Goal: Task Accomplishment & Management: Complete application form

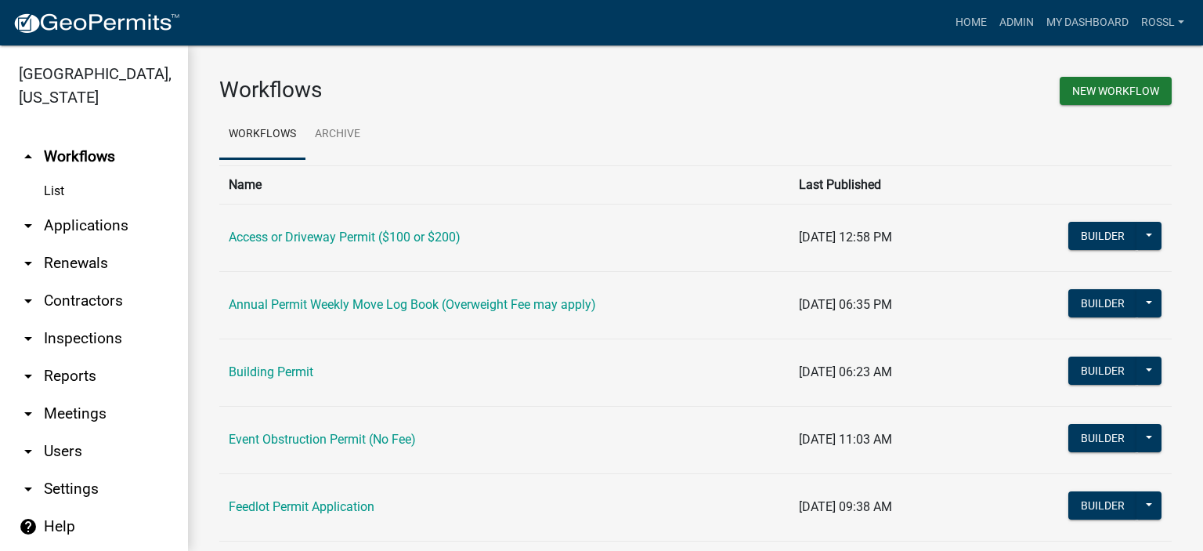
click at [299, 370] on link "Building Permit" at bounding box center [271, 371] width 85 height 15
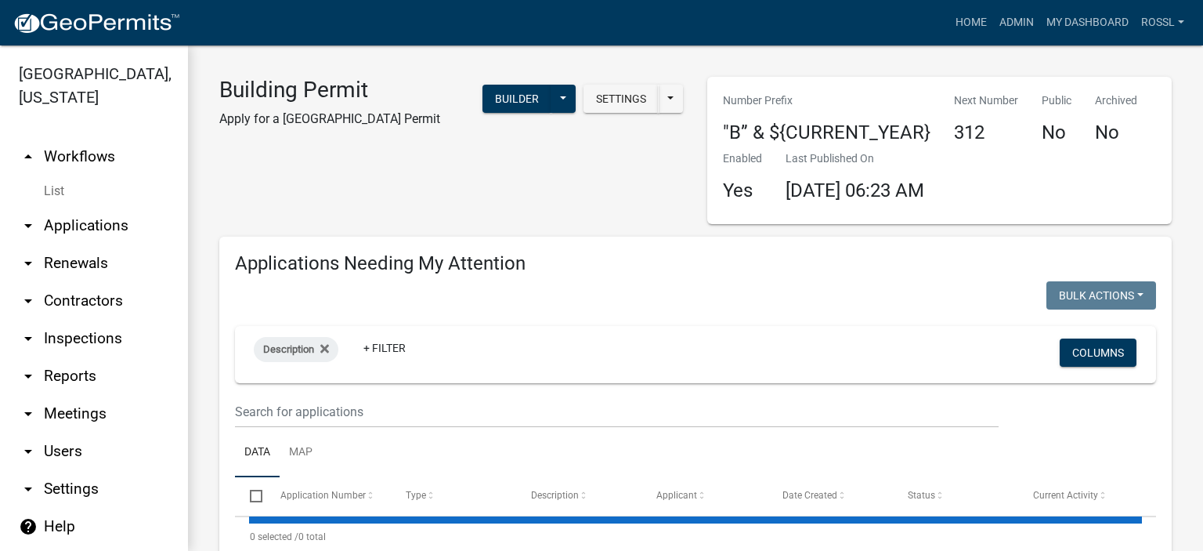
select select "2: 50"
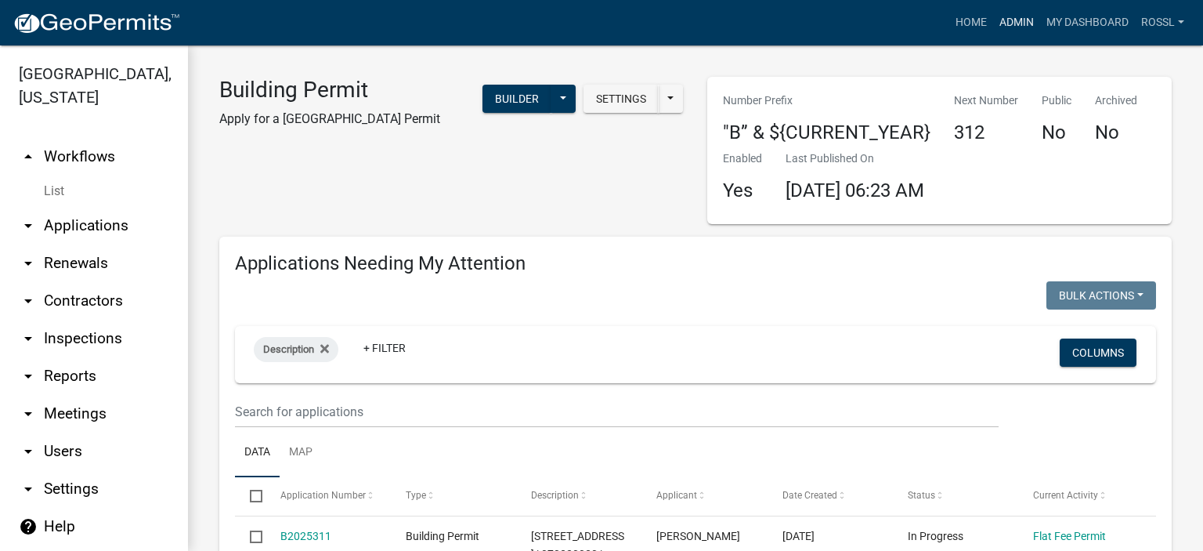
click at [1011, 24] on link "Admin" at bounding box center [1016, 23] width 47 height 30
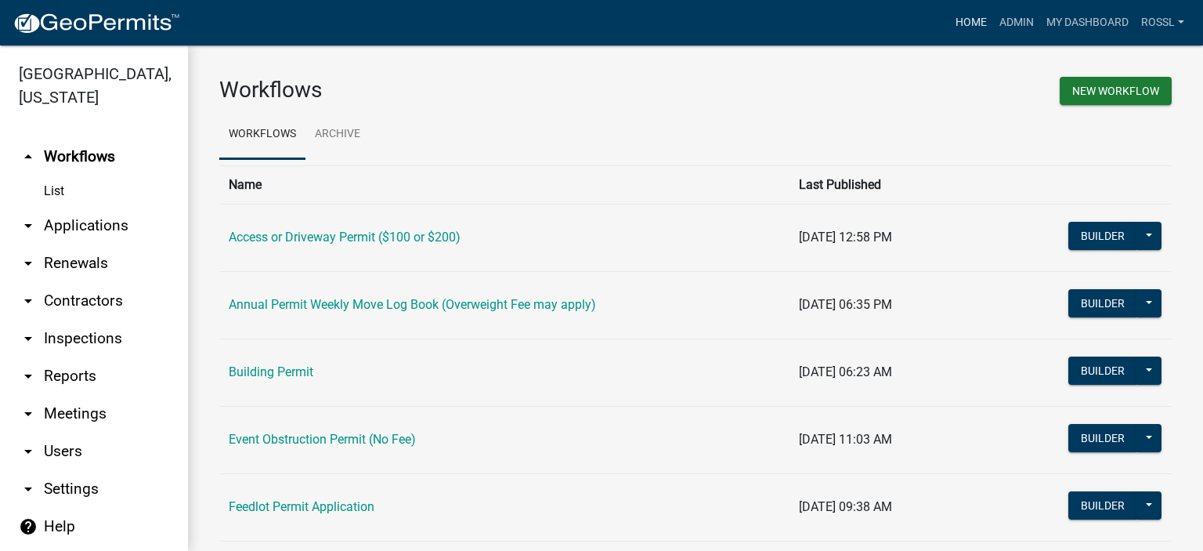
click at [974, 23] on link "Home" at bounding box center [971, 23] width 44 height 30
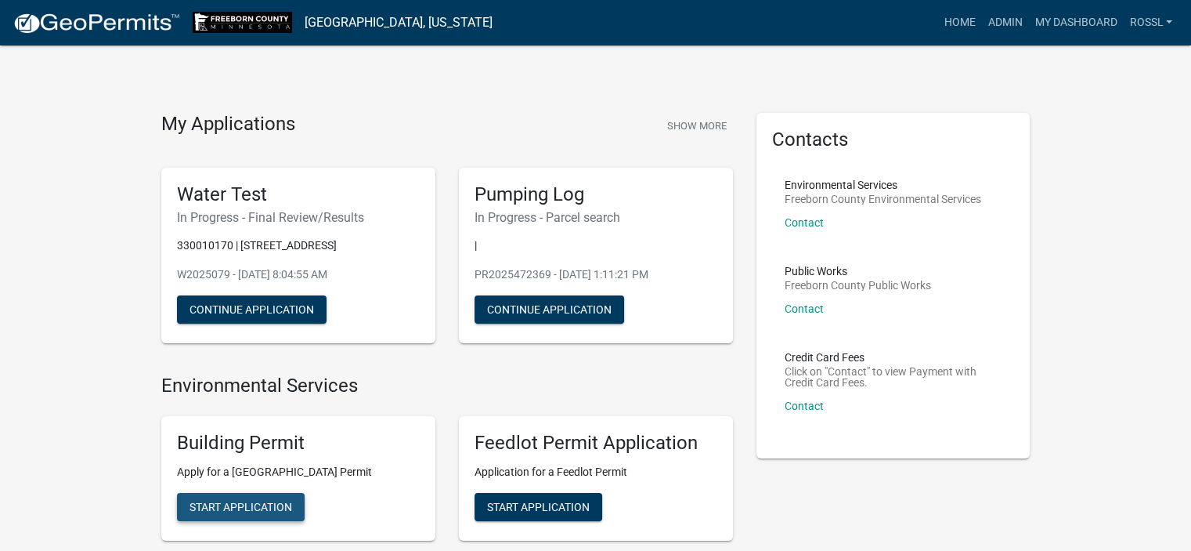
click at [269, 508] on span "Start Application" at bounding box center [241, 506] width 103 height 13
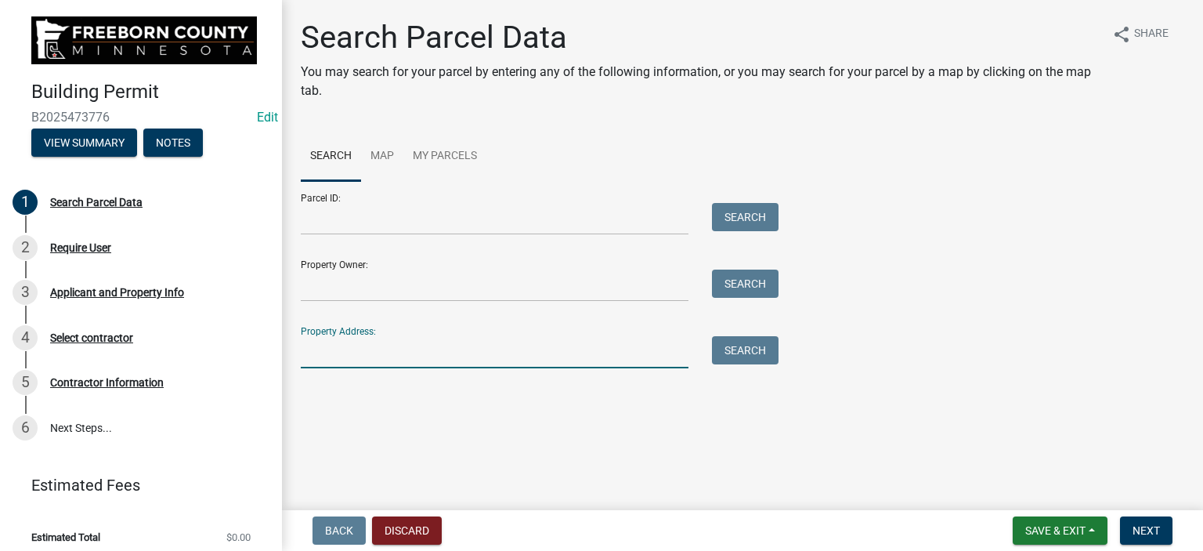
click at [360, 359] on input "Property Address:" at bounding box center [495, 352] width 388 height 32
type input "32033"
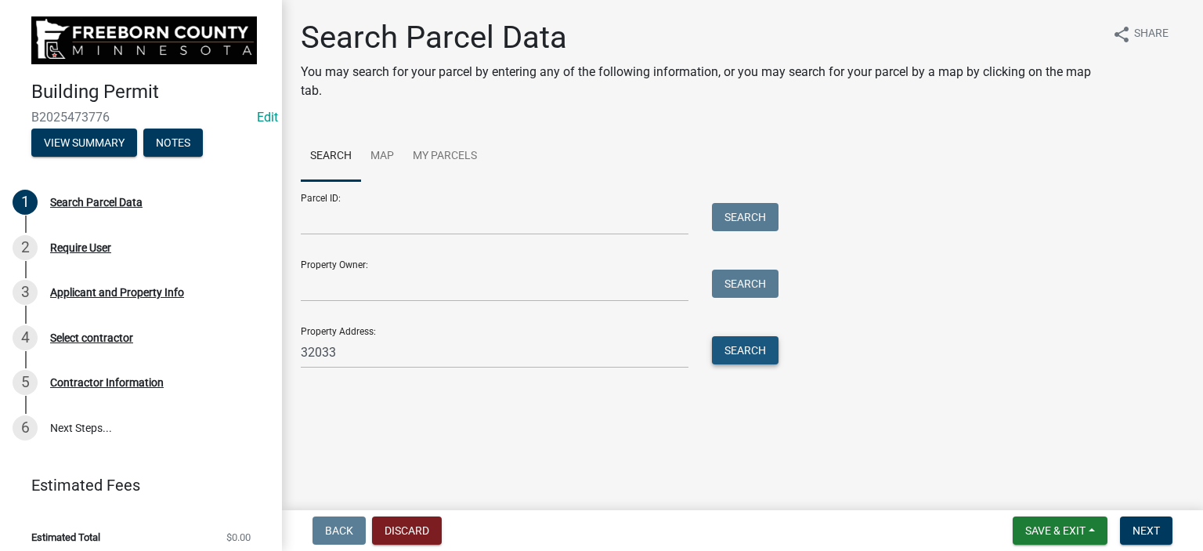
click at [742, 342] on button "Search" at bounding box center [745, 350] width 67 height 28
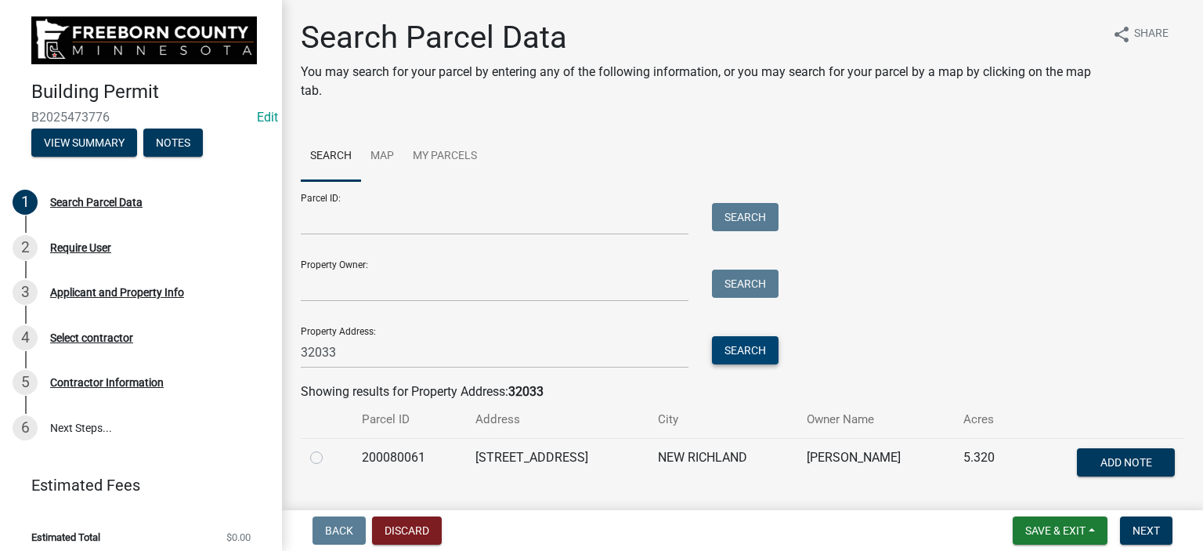
scroll to position [47, 0]
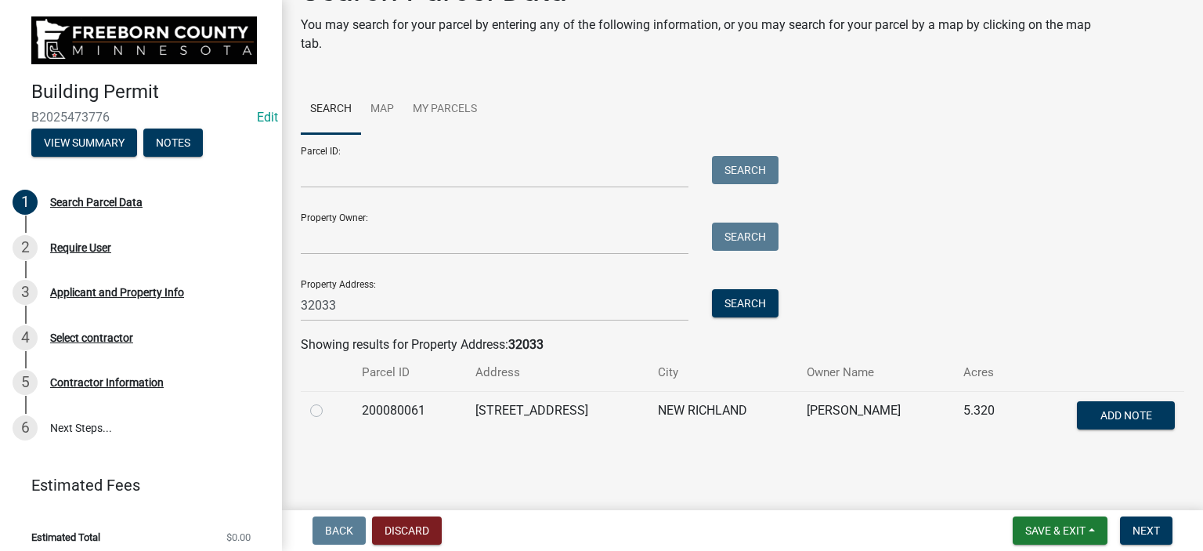
click at [329, 401] on label at bounding box center [329, 401] width 0 height 0
click at [329, 407] on input "radio" at bounding box center [334, 406] width 10 height 10
radio input "true"
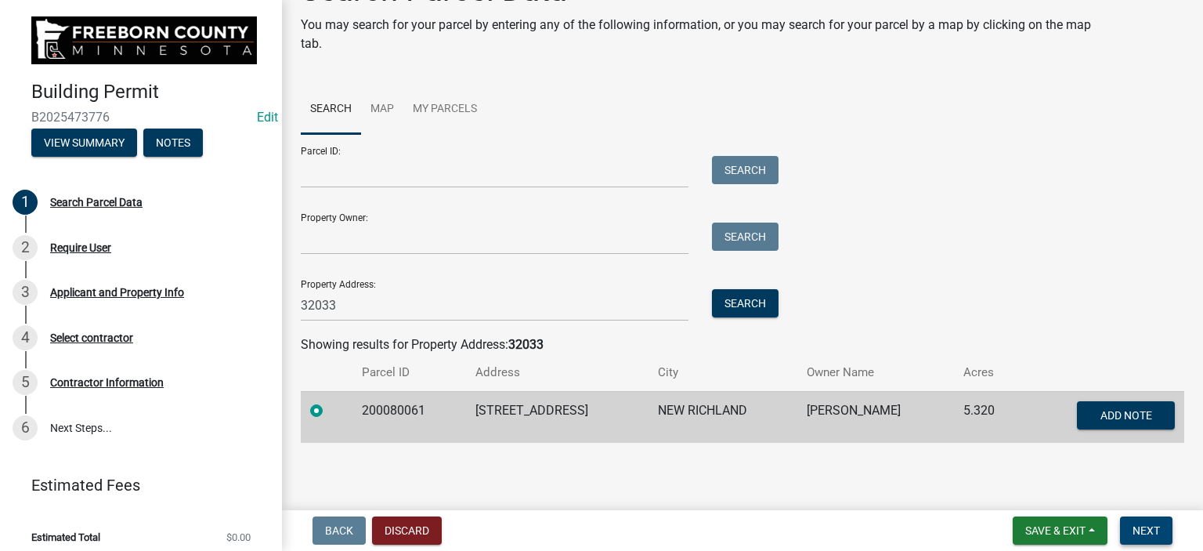
click at [1137, 524] on span "Next" at bounding box center [1146, 530] width 27 height 13
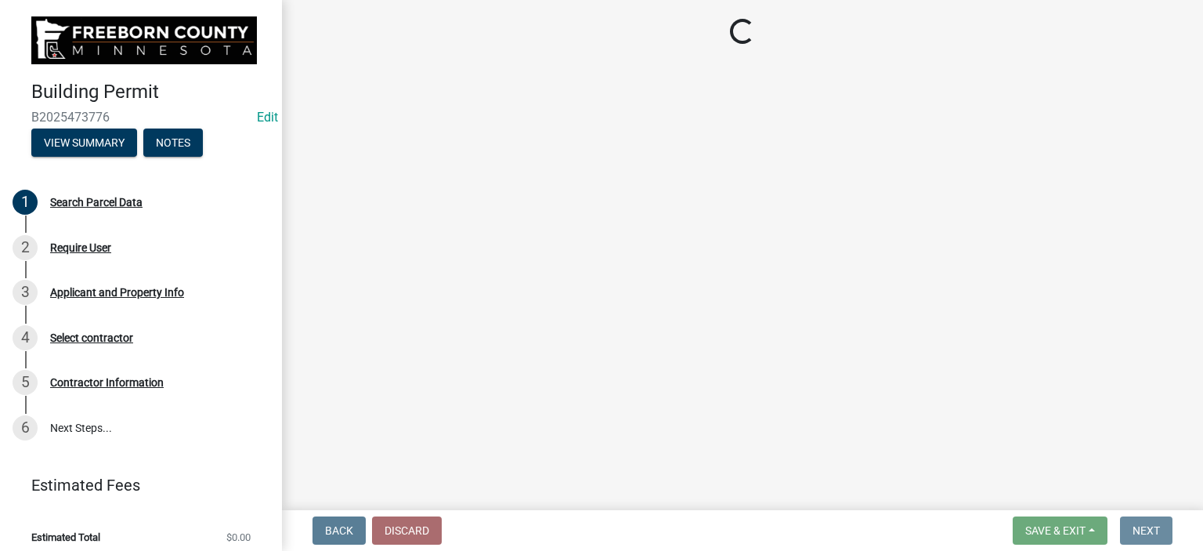
scroll to position [0, 0]
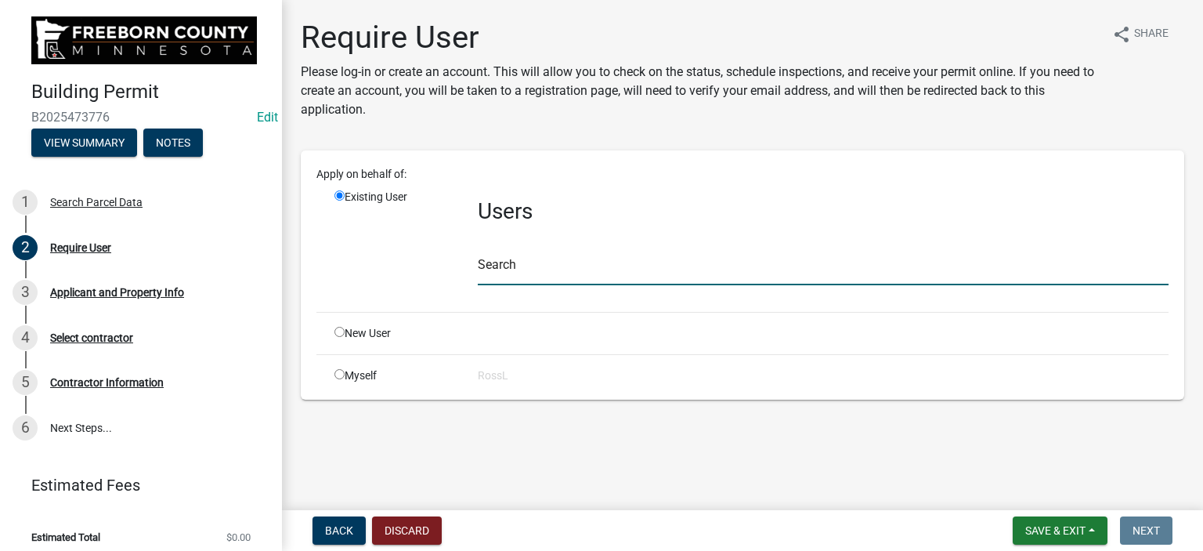
click at [498, 268] on input "text" at bounding box center [823, 269] width 691 height 32
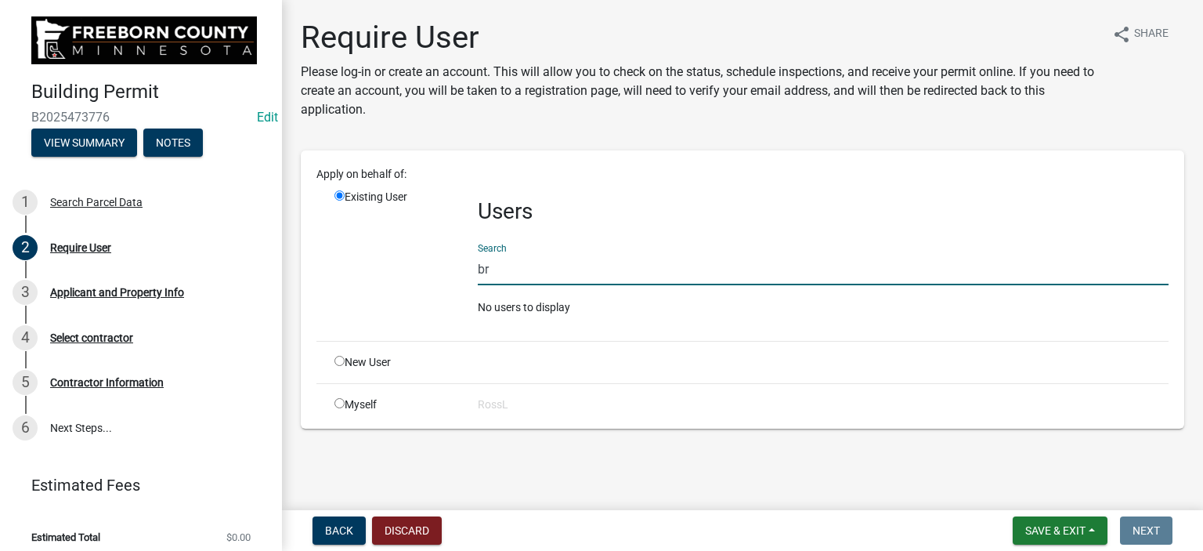
type input "b"
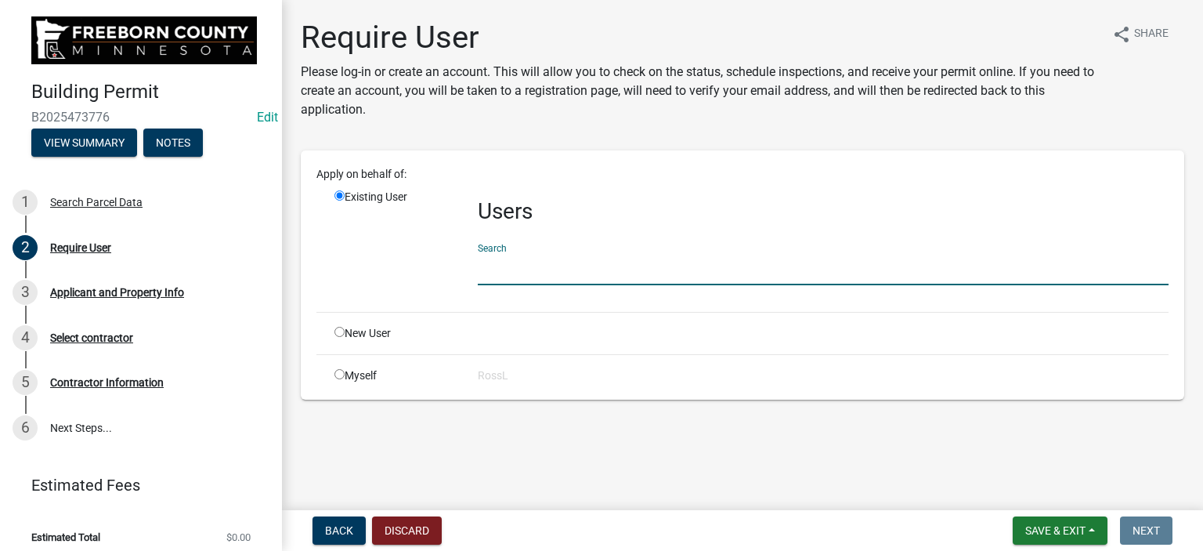
click at [345, 330] on div "New User" at bounding box center [394, 333] width 143 height 16
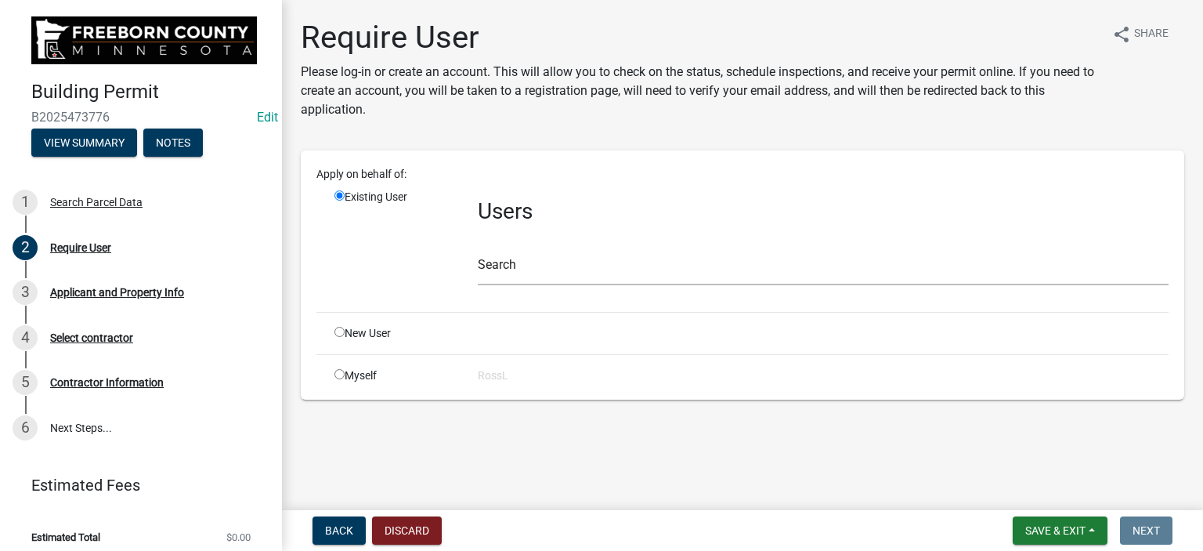
click at [340, 329] on input "radio" at bounding box center [339, 332] width 10 height 10
radio input "true"
radio input "false"
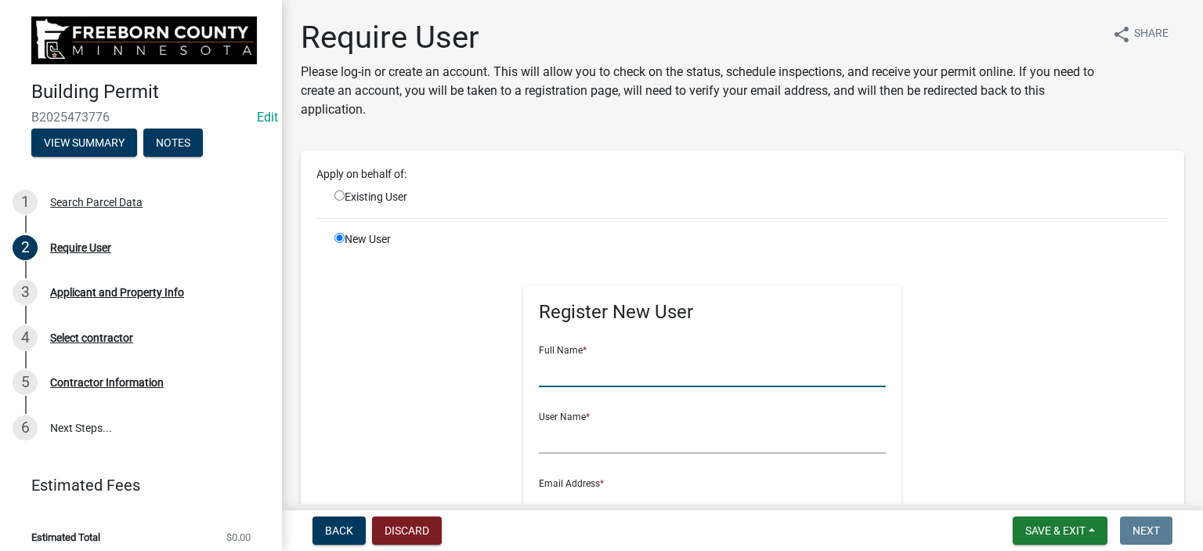
drag, startPoint x: 603, startPoint y: 363, endPoint x: 591, endPoint y: 356, distance: 14.4
click at [602, 363] on input "text" at bounding box center [712, 371] width 347 height 32
type input "[PERSON_NAME]"
click at [547, 438] on input "text" at bounding box center [712, 437] width 347 height 32
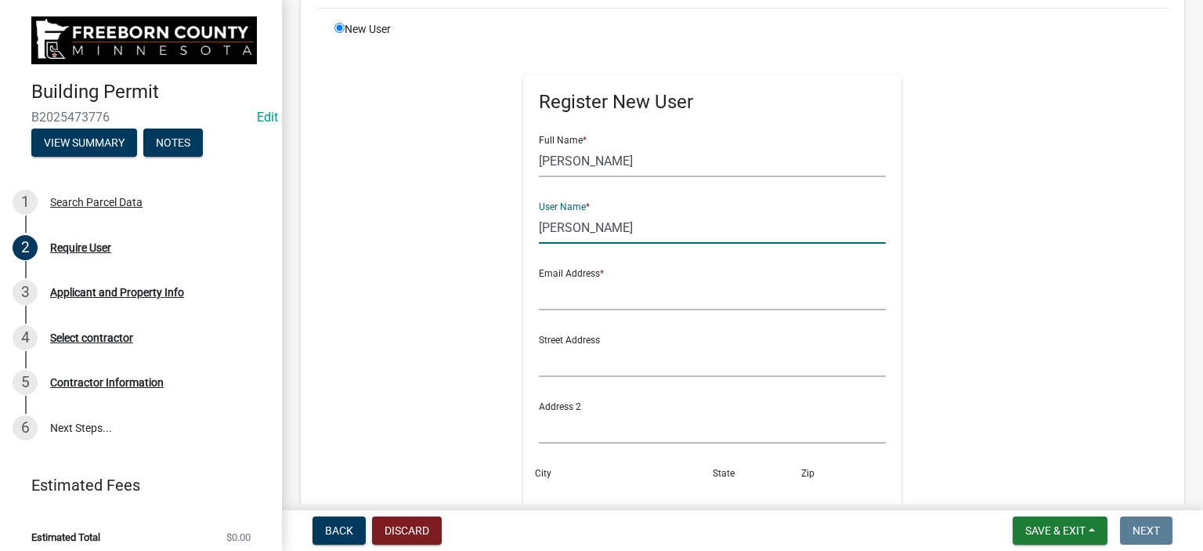
scroll to position [235, 0]
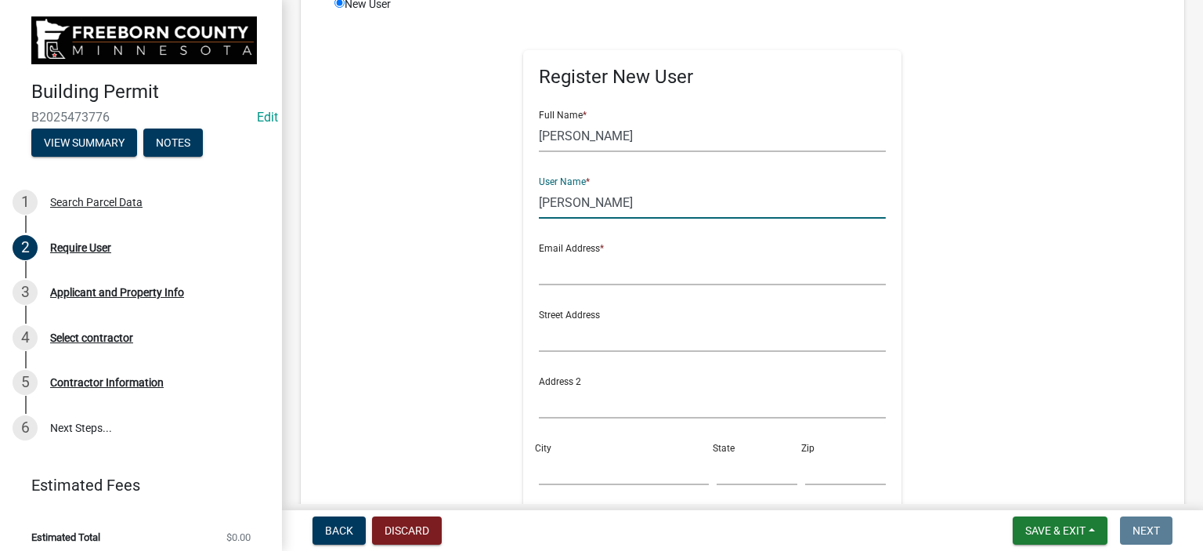
type input "[PERSON_NAME]"
click at [573, 278] on input "text" at bounding box center [712, 269] width 347 height 32
type input "[PERSON_NAME][EMAIL_ADDRESS][PERSON_NAME][DOMAIN_NAME][PERSON_NAME]"
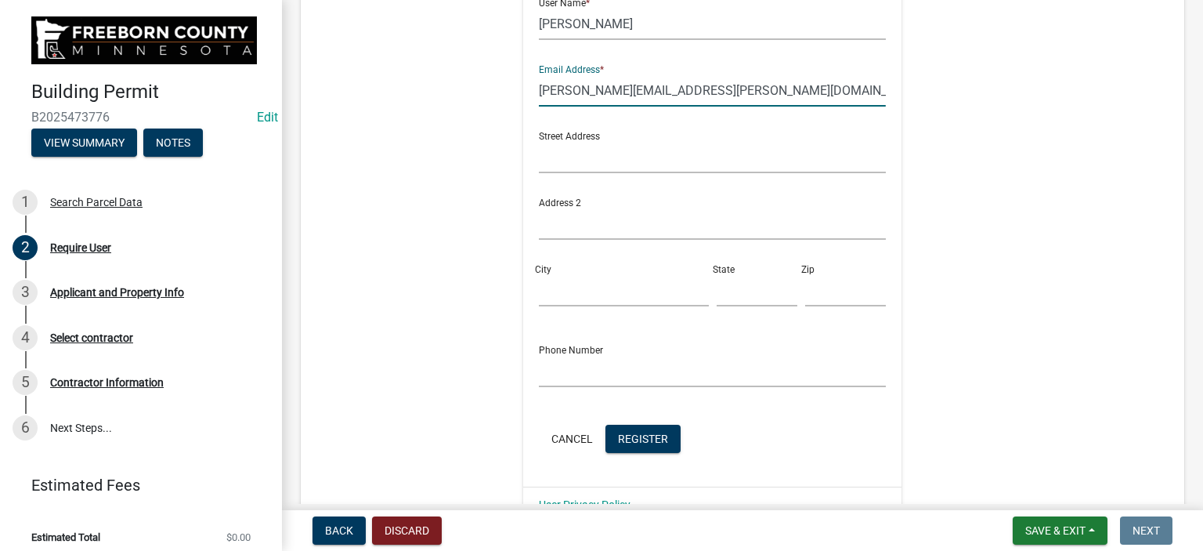
scroll to position [567, 0]
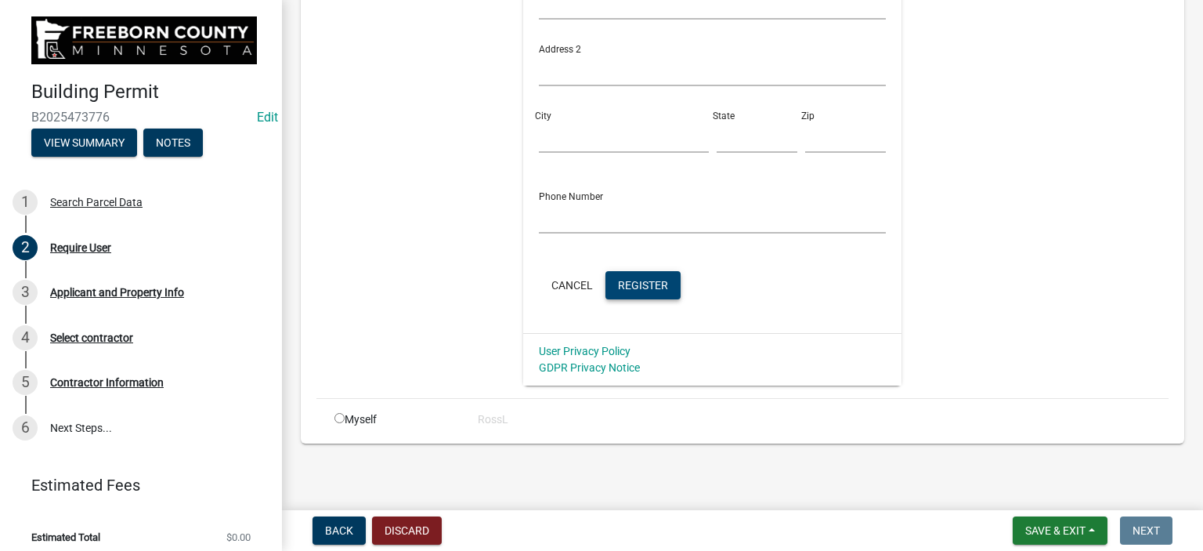
click at [632, 280] on span "Register" at bounding box center [643, 284] width 50 height 13
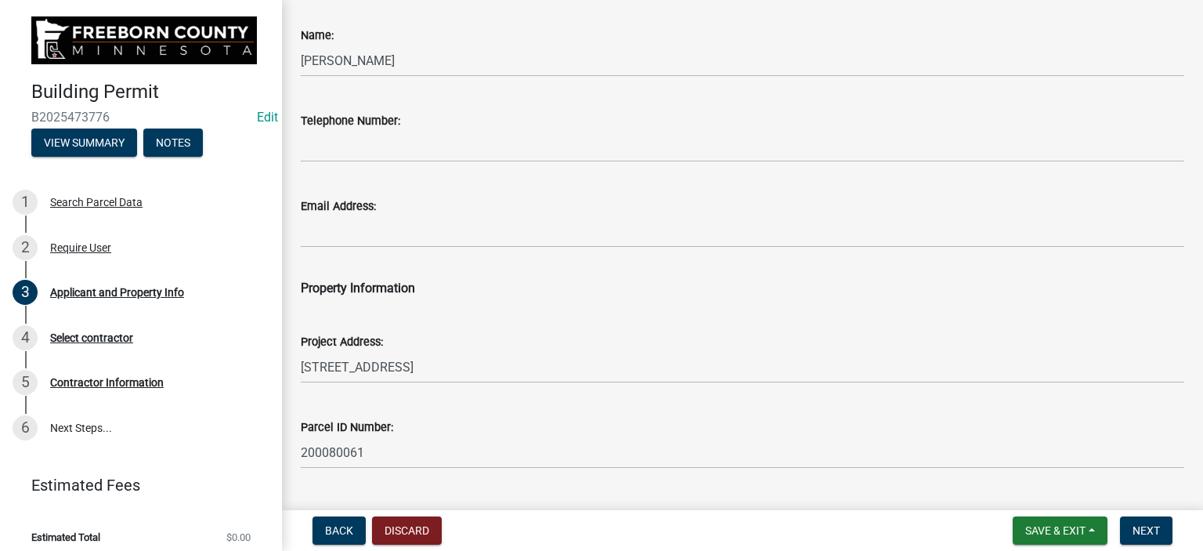
scroll to position [0, 0]
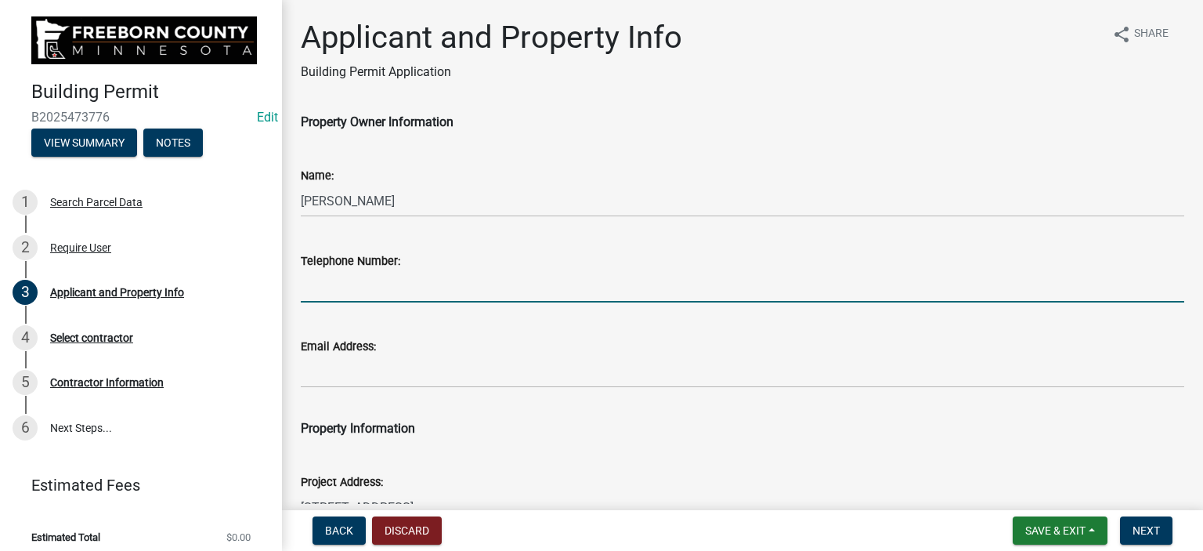
click at [335, 272] on input "Telephone Number:" at bounding box center [742, 286] width 883 height 32
click at [346, 285] on input "507-3175424" at bounding box center [742, 286] width 883 height 32
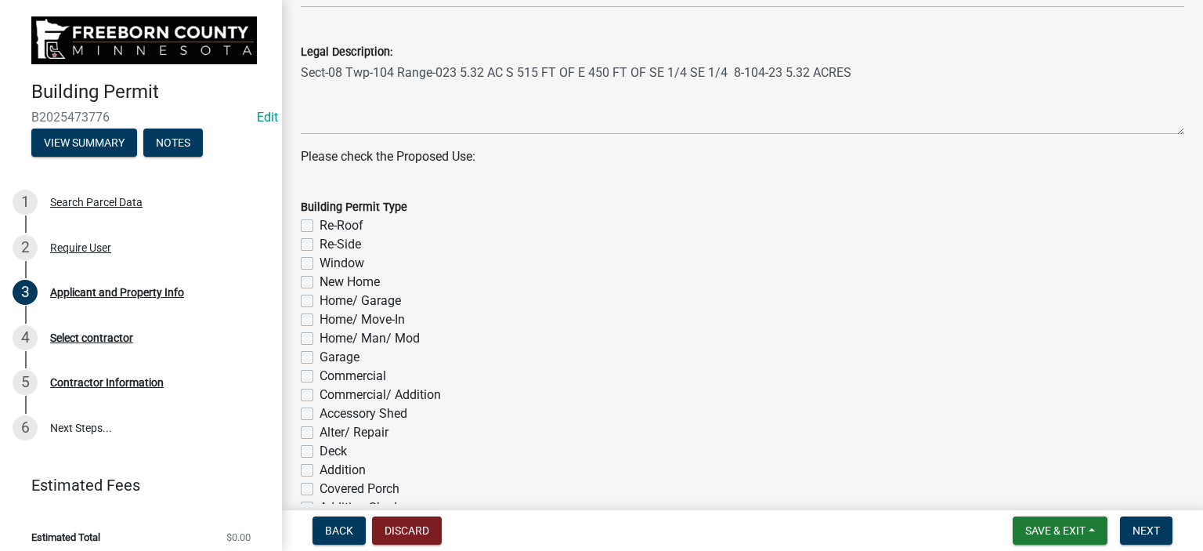
scroll to position [627, 0]
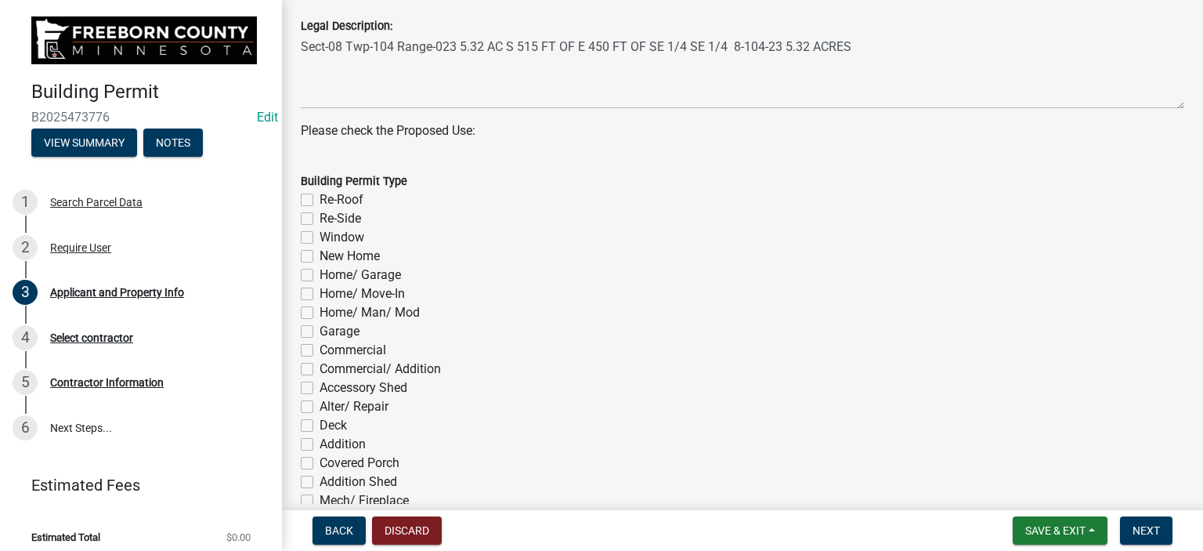
type input "[PHONE_NUMBER]"
click at [320, 332] on label "Garage" at bounding box center [340, 331] width 40 height 19
click at [320, 332] on input "Garage" at bounding box center [325, 327] width 10 height 10
checkbox input "true"
checkbox input "false"
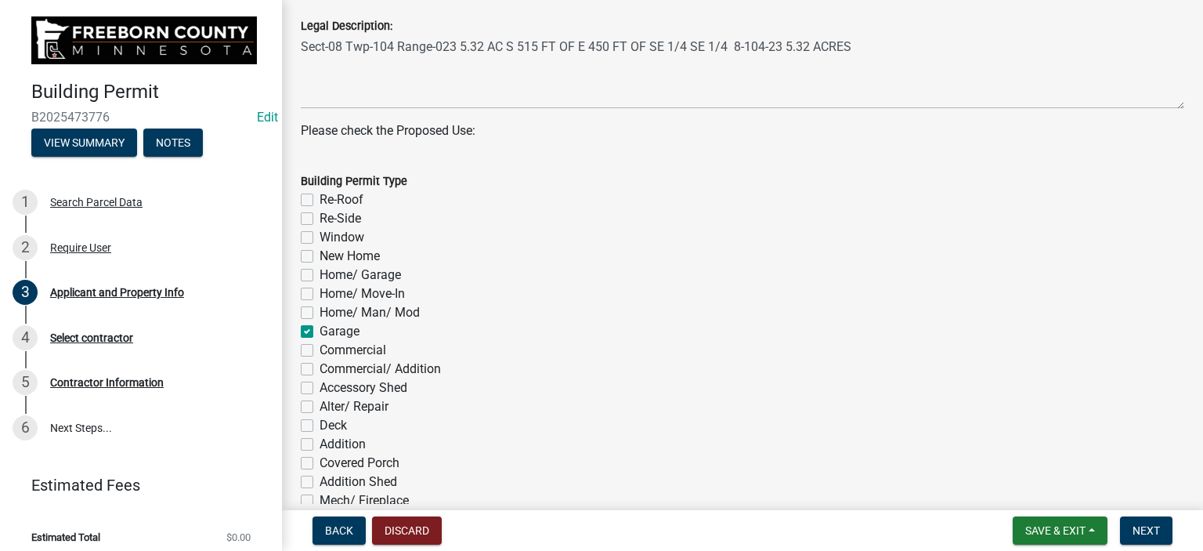
checkbox input "false"
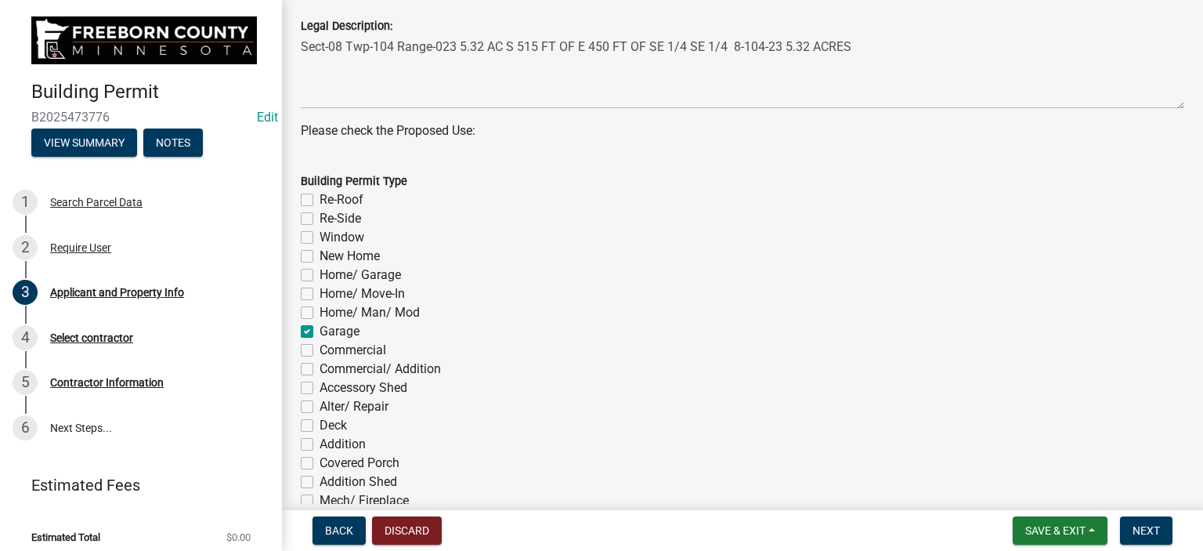
checkbox input "false"
checkbox input "true"
checkbox input "false"
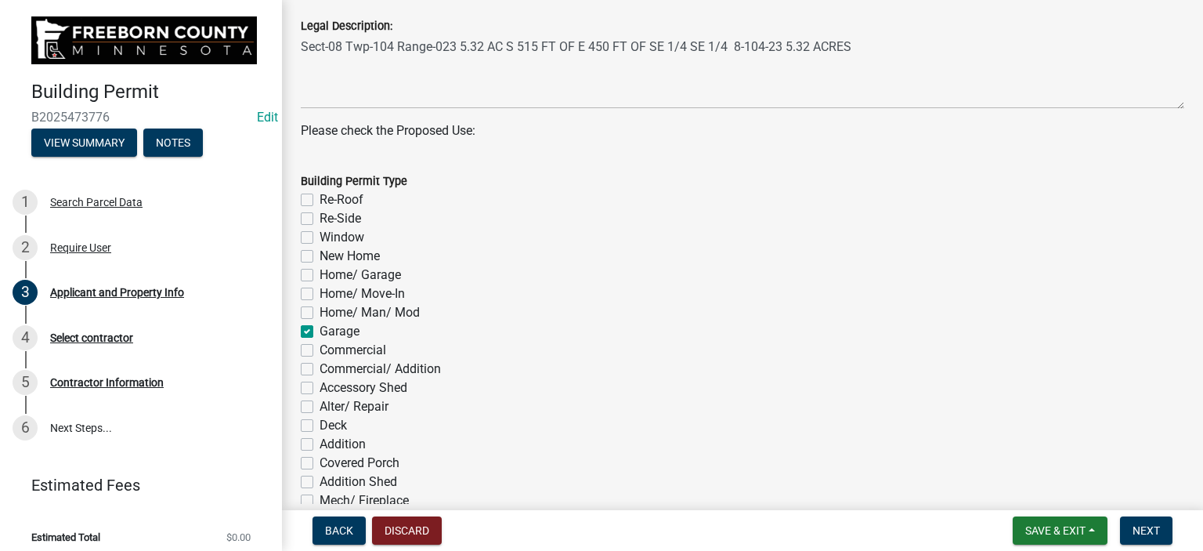
checkbox input "false"
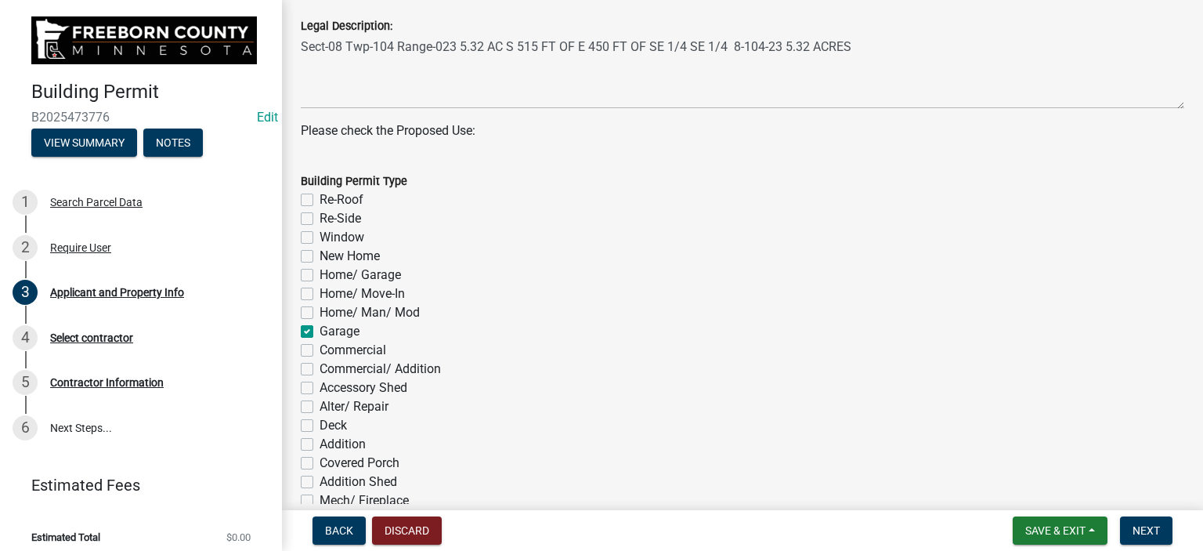
checkbox input "false"
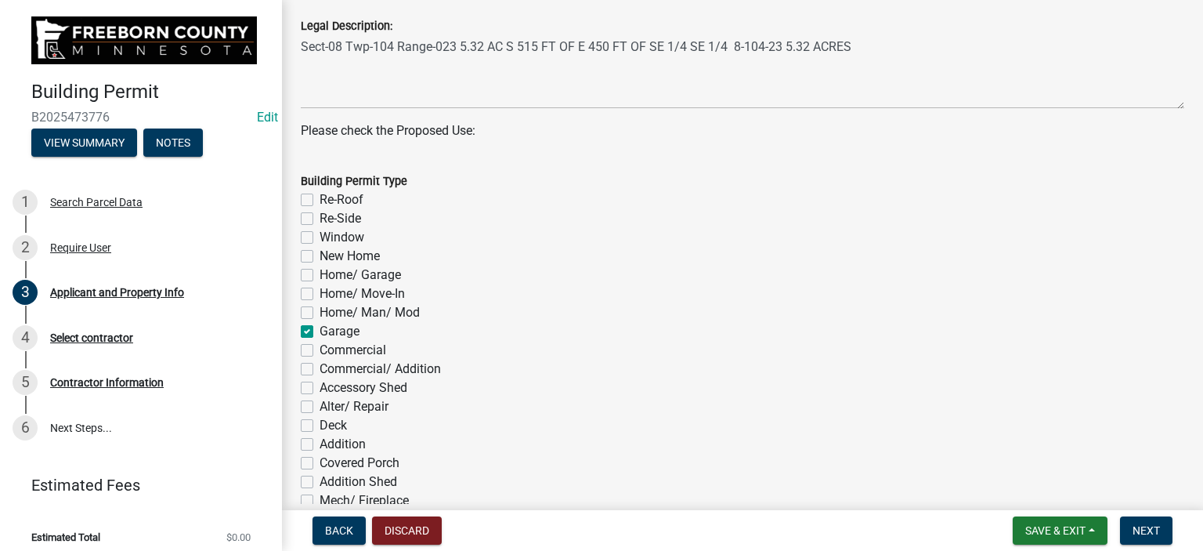
checkbox input "false"
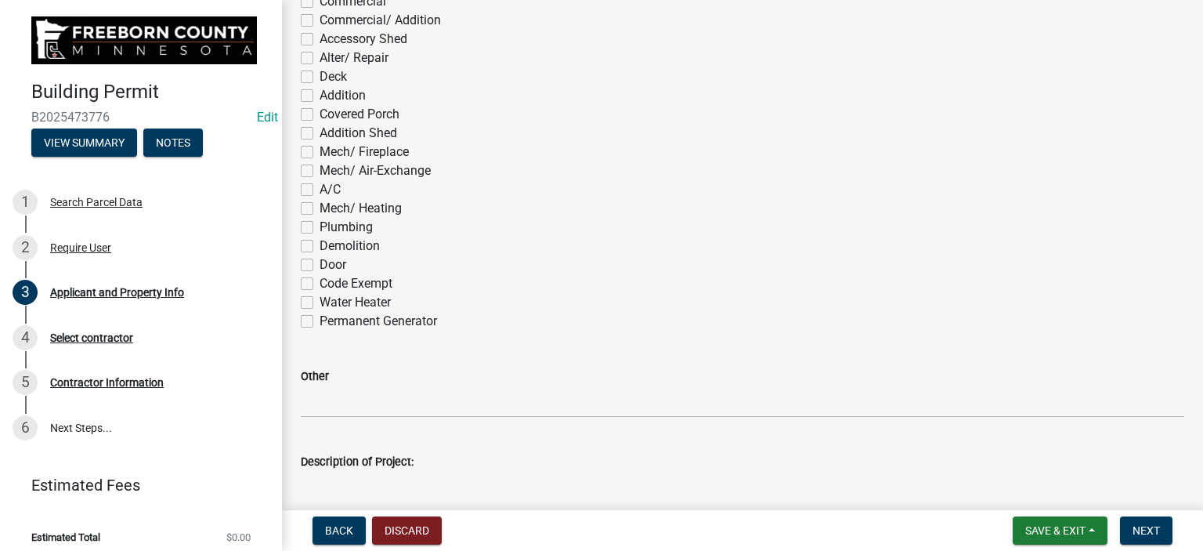
scroll to position [1096, 0]
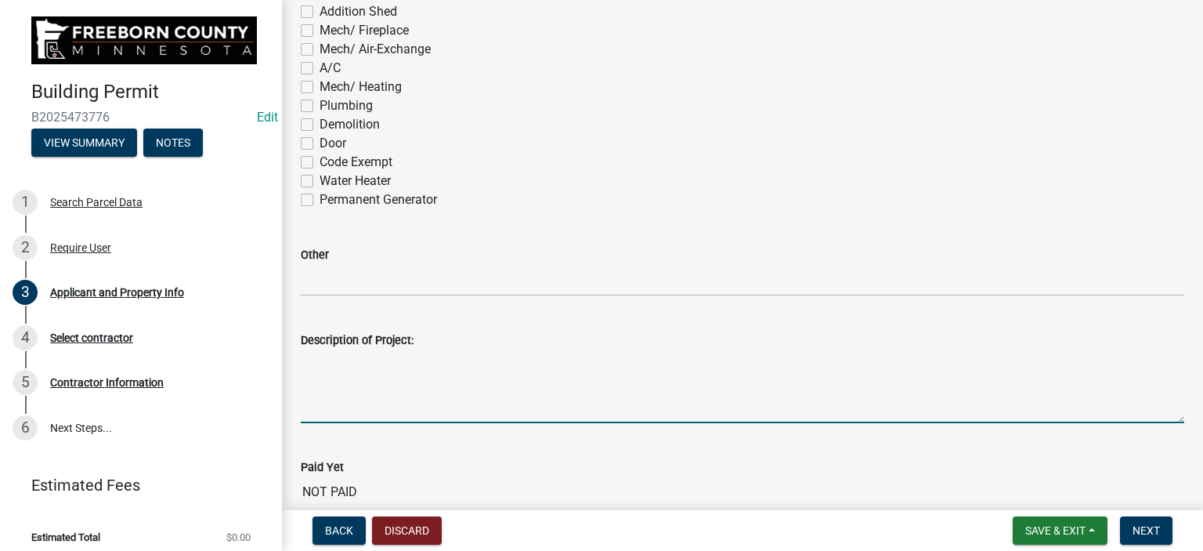
click at [330, 402] on textarea "Description of Project:" at bounding box center [742, 386] width 883 height 74
click at [446, 356] on textarea "new detached garage on slb on grade" at bounding box center [742, 386] width 883 height 74
click at [449, 357] on textarea "new detached garage on slb on grade" at bounding box center [742, 386] width 883 height 74
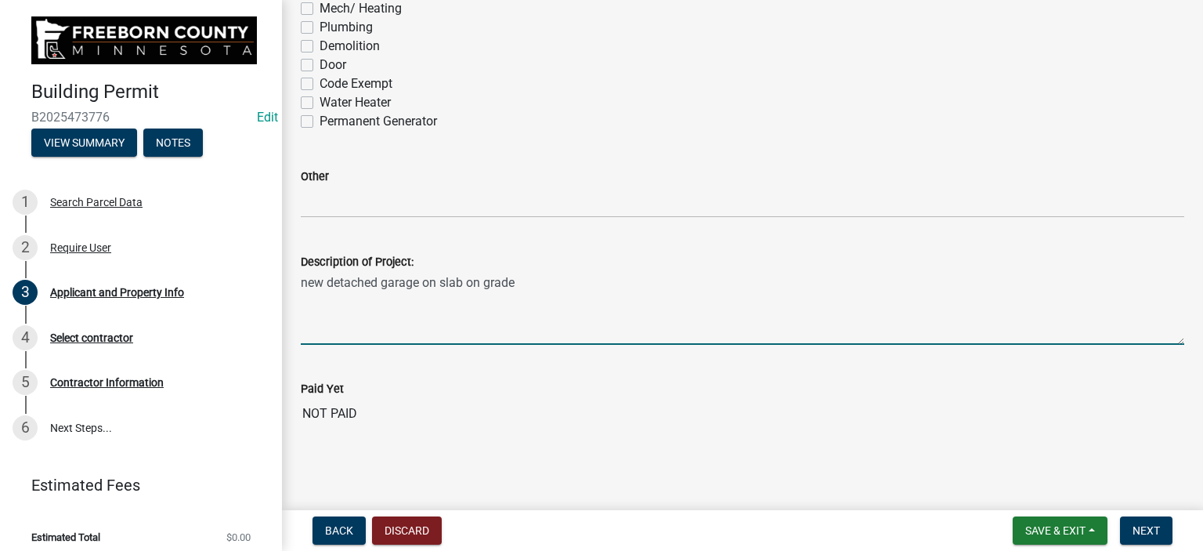
scroll to position [1175, 0]
type textarea "new detached garage on slab on grade"
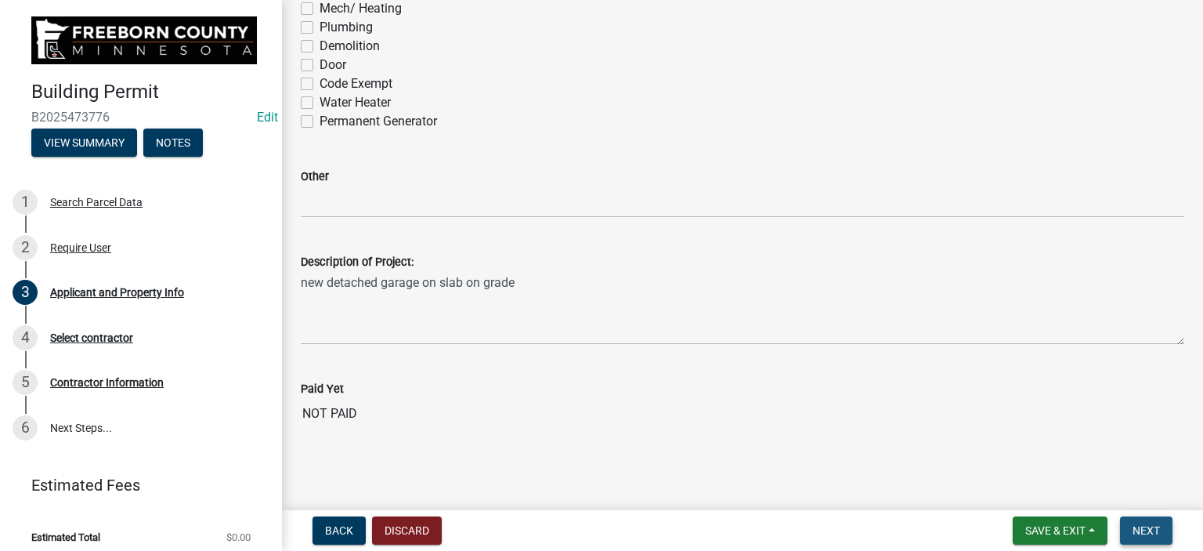
click at [1140, 529] on span "Next" at bounding box center [1146, 530] width 27 height 13
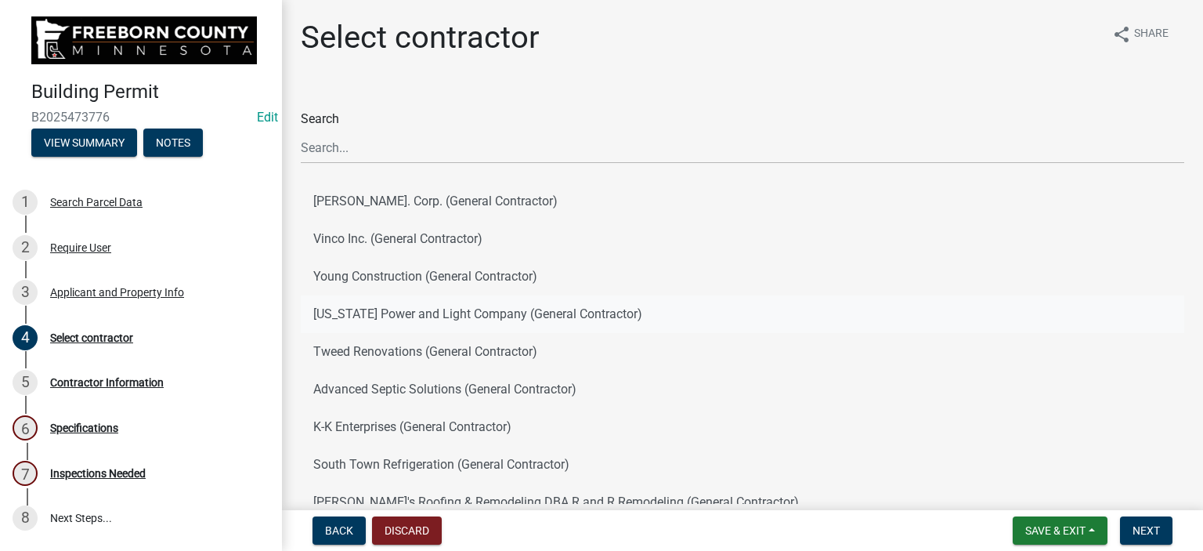
scroll to position [201, 0]
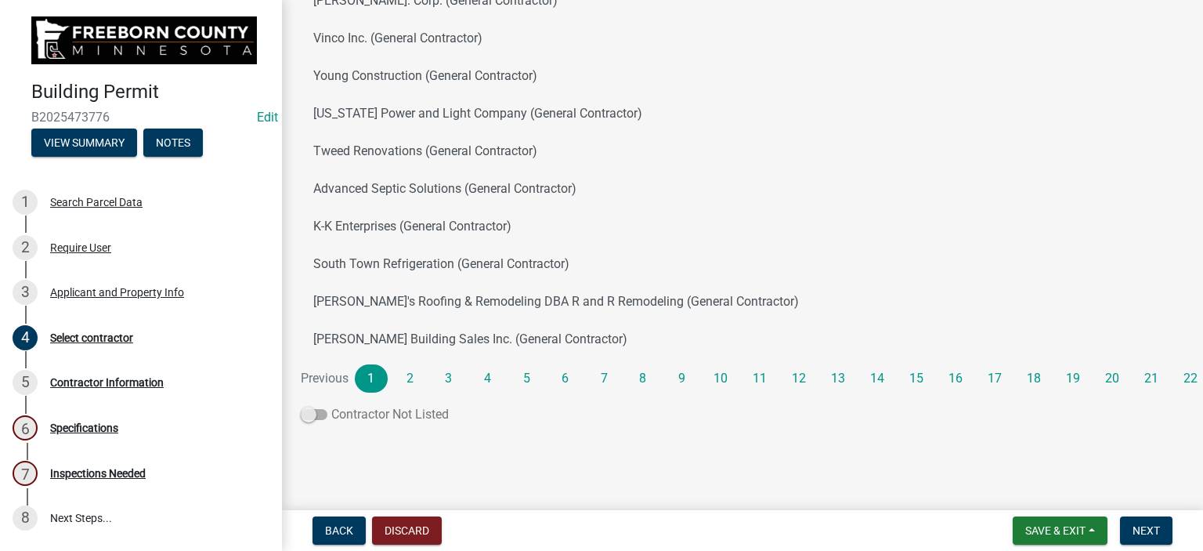
click at [323, 418] on span at bounding box center [314, 414] width 27 height 11
click at [331, 405] on input "Contractor Not Listed" at bounding box center [331, 405] width 0 height 0
click at [1143, 527] on span "Next" at bounding box center [1146, 530] width 27 height 13
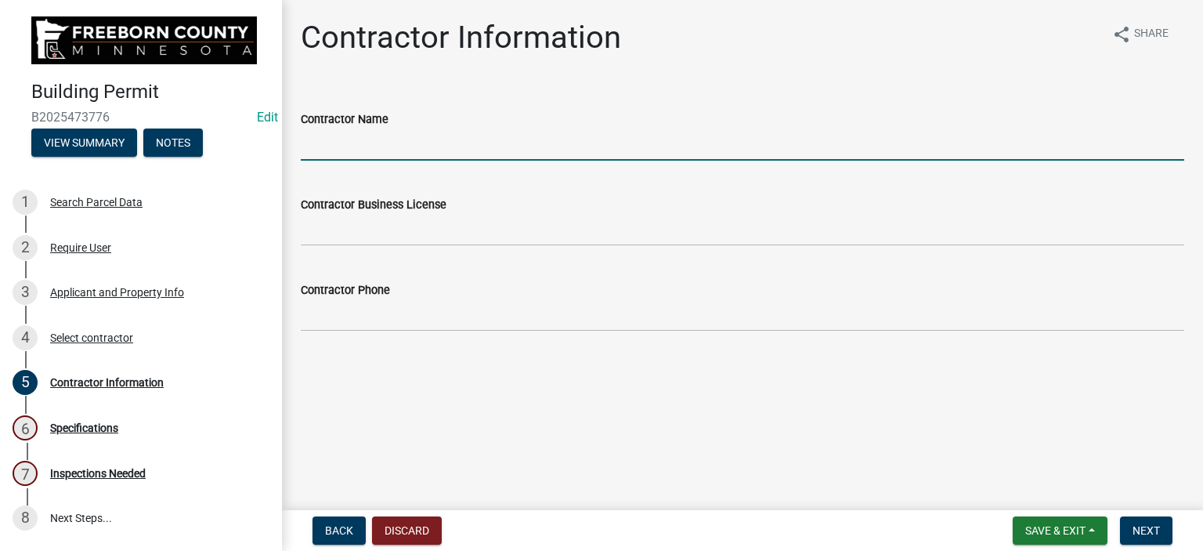
click at [363, 153] on input "Contractor Name" at bounding box center [742, 144] width 883 height 32
type input "Owner"
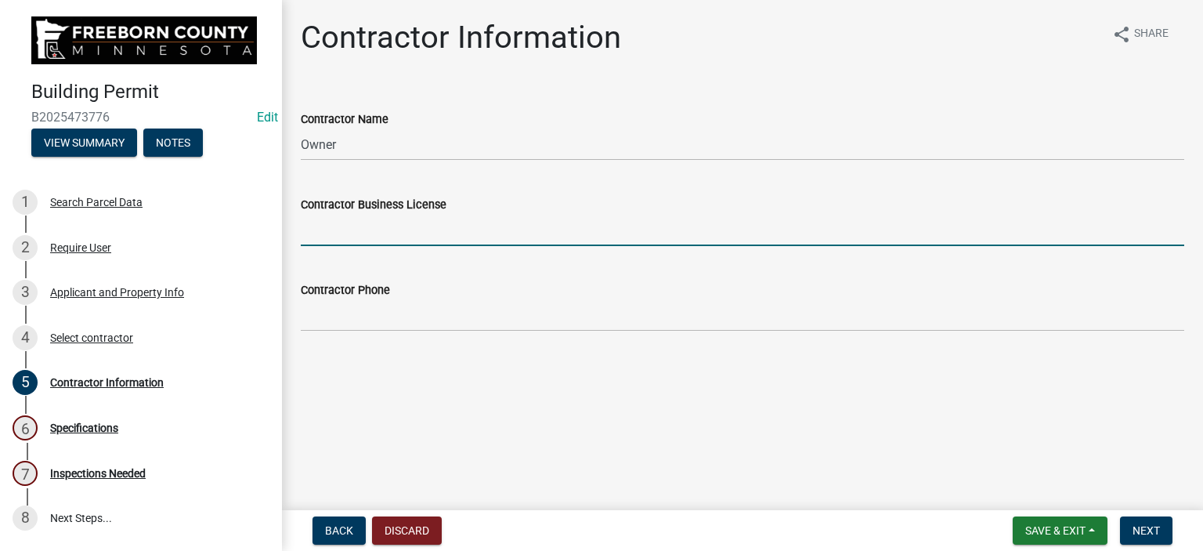
click at [662, 223] on input "Contractor Business License" at bounding box center [742, 230] width 883 height 32
click at [1133, 533] on span "Next" at bounding box center [1146, 530] width 27 height 13
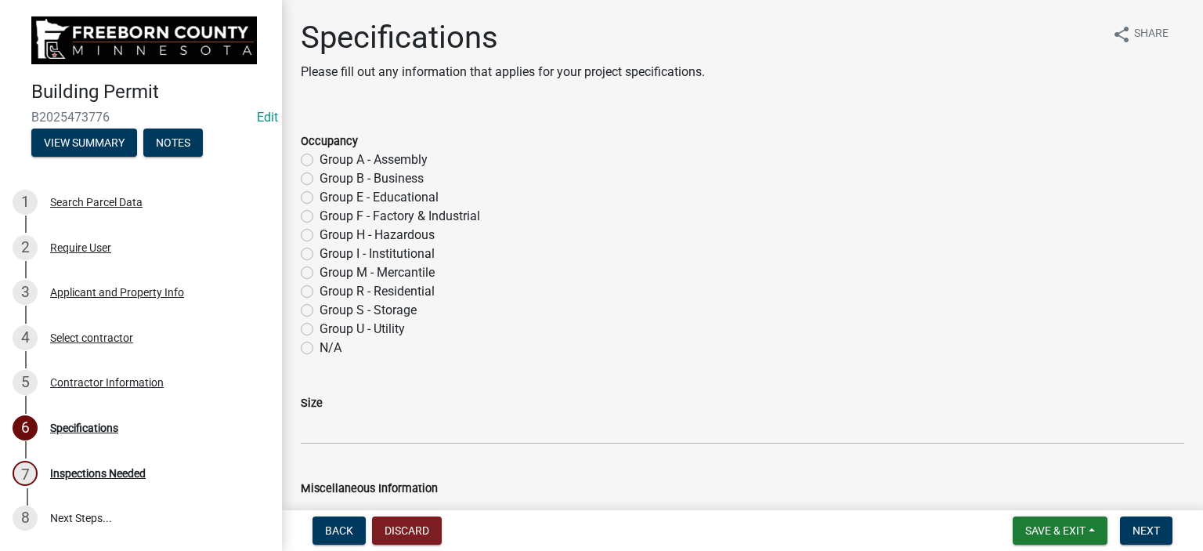
click at [320, 312] on label "Group S - Storage" at bounding box center [368, 310] width 97 height 19
click at [320, 311] on input "Group S - Storage" at bounding box center [325, 306] width 10 height 10
radio input "true"
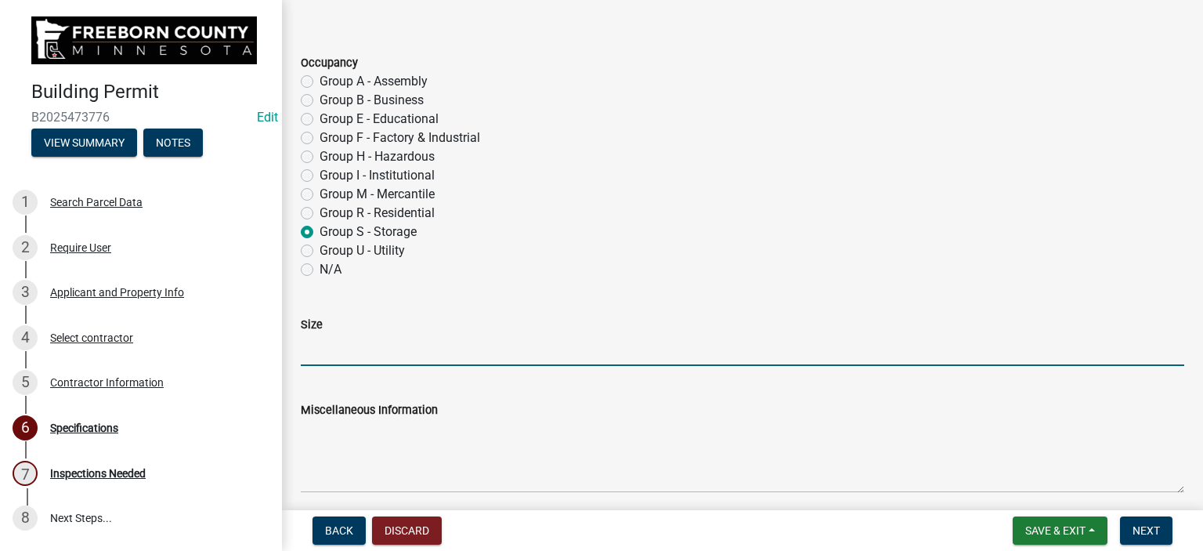
click at [320, 355] on input "Size" at bounding box center [742, 350] width 883 height 32
click at [438, 347] on input "30x32 garage with 8x30 covered slab" at bounding box center [742, 350] width 883 height 32
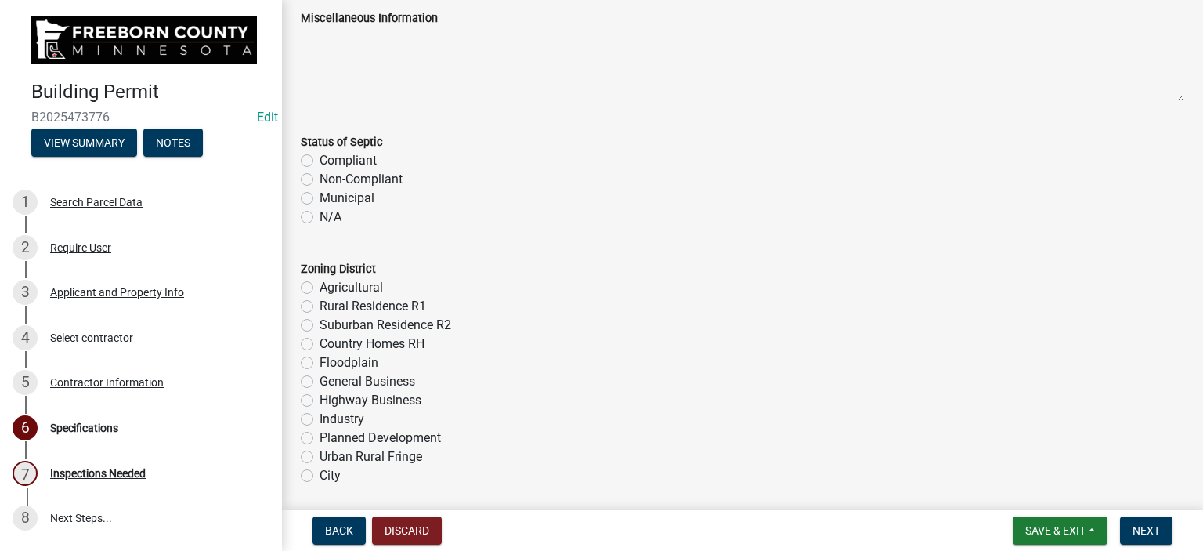
type input "30x32 garage with 8x30 roof covered slab"
click at [320, 218] on label "N/A" at bounding box center [331, 217] width 22 height 19
click at [320, 218] on input "N/A" at bounding box center [325, 213] width 10 height 10
radio input "true"
click at [320, 288] on label "Agricultural" at bounding box center [351, 287] width 63 height 19
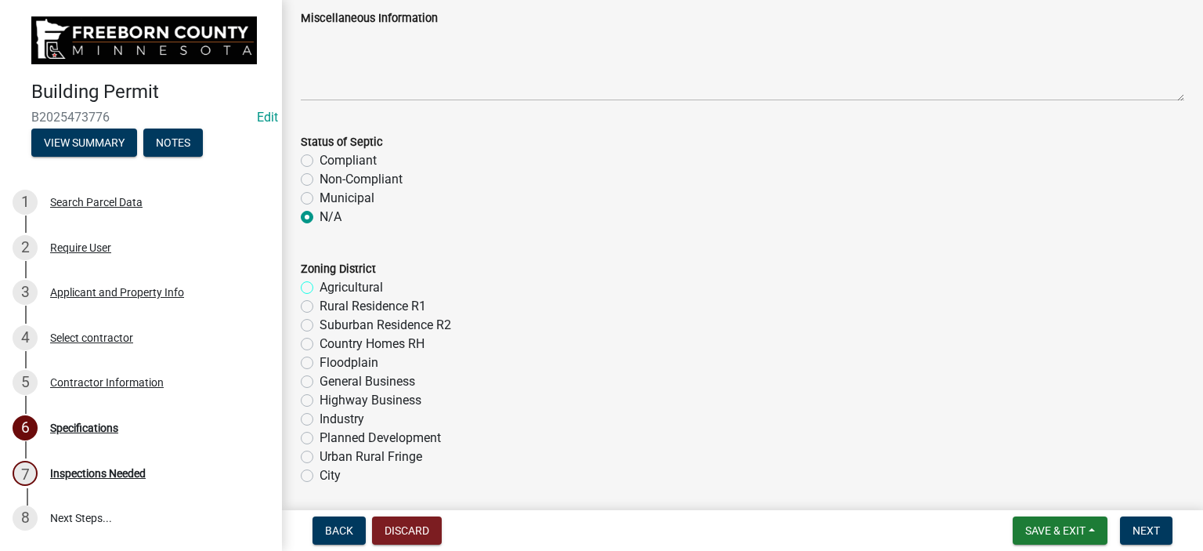
click at [320, 288] on input "Agricultural" at bounding box center [325, 283] width 10 height 10
radio input "true"
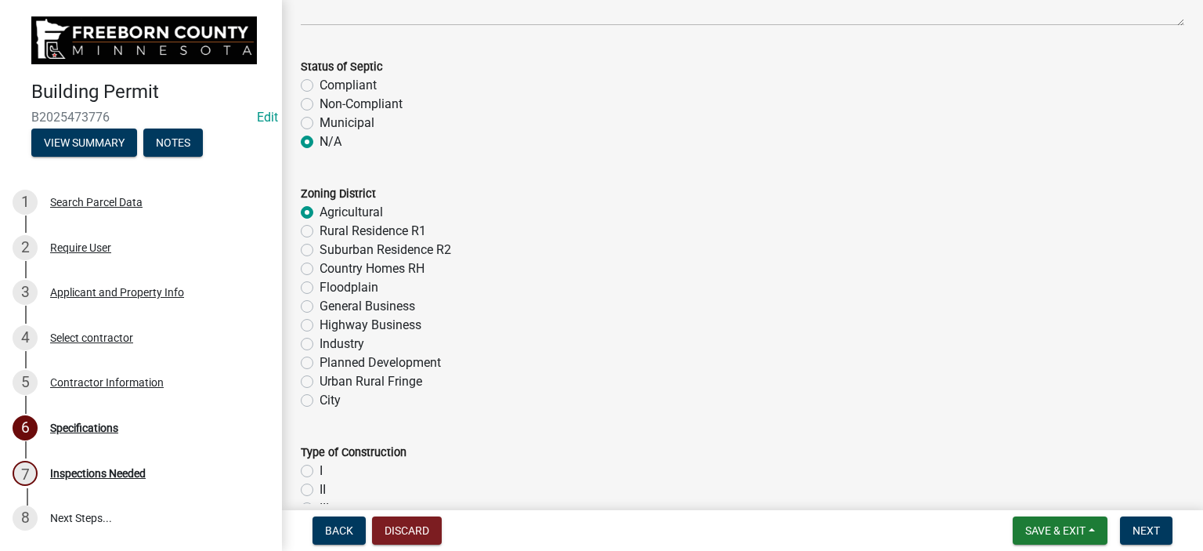
scroll to position [862, 0]
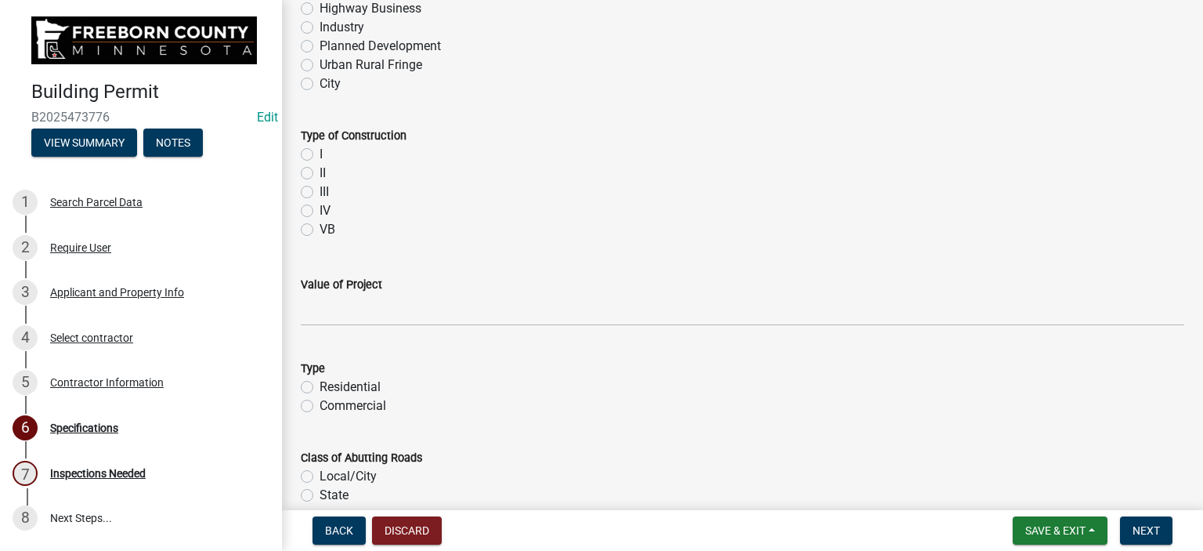
click at [320, 225] on label "VB" at bounding box center [328, 229] width 16 height 19
click at [320, 225] on input "VB" at bounding box center [325, 225] width 10 height 10
radio input "true"
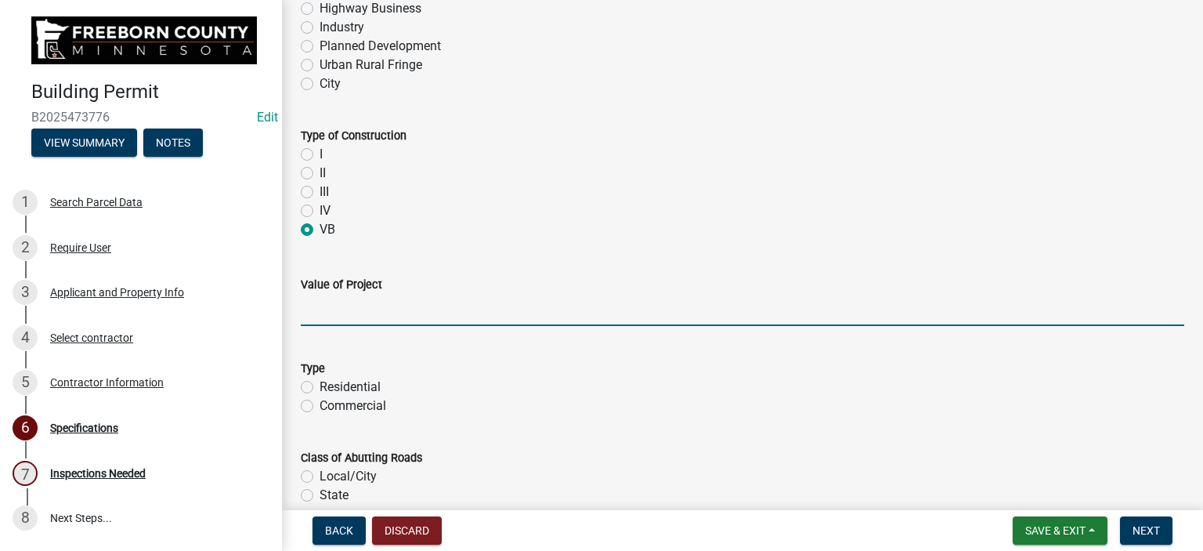
click at [321, 309] on input "text" at bounding box center [742, 310] width 883 height 32
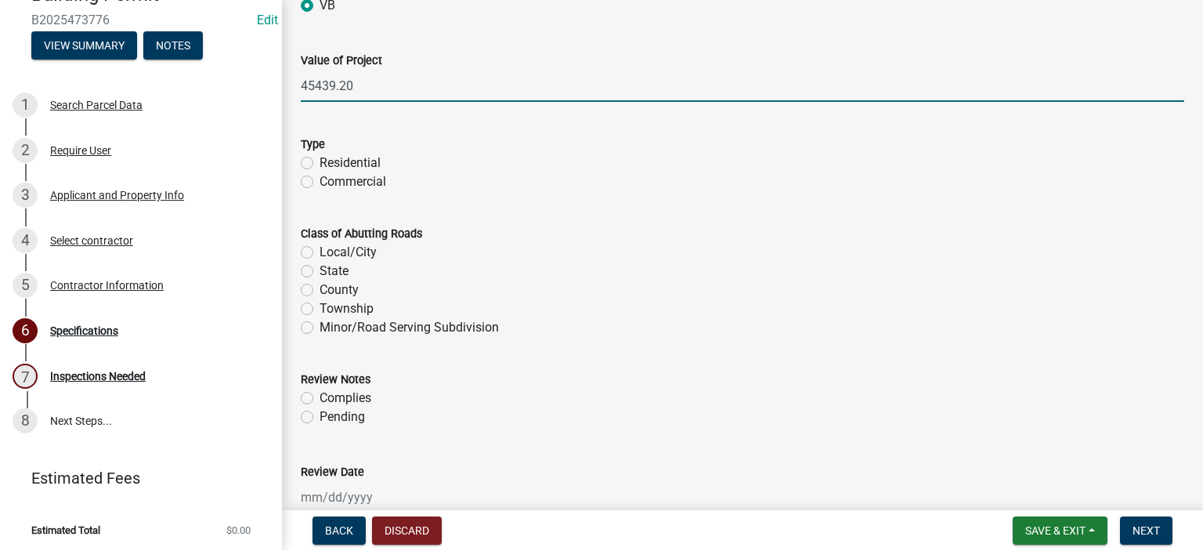
scroll to position [1096, 0]
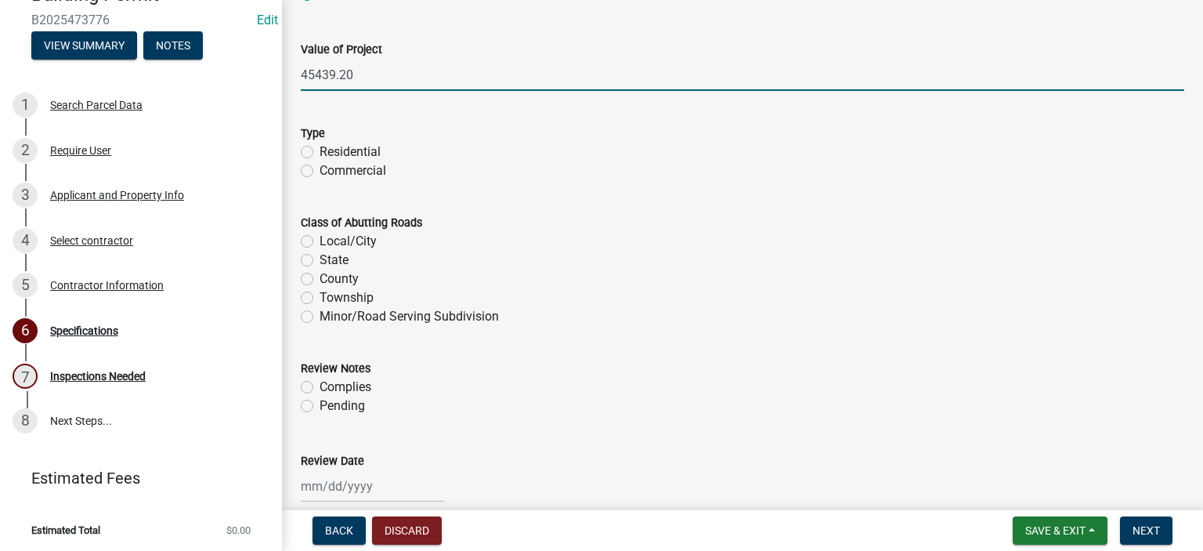
type input "45439.2"
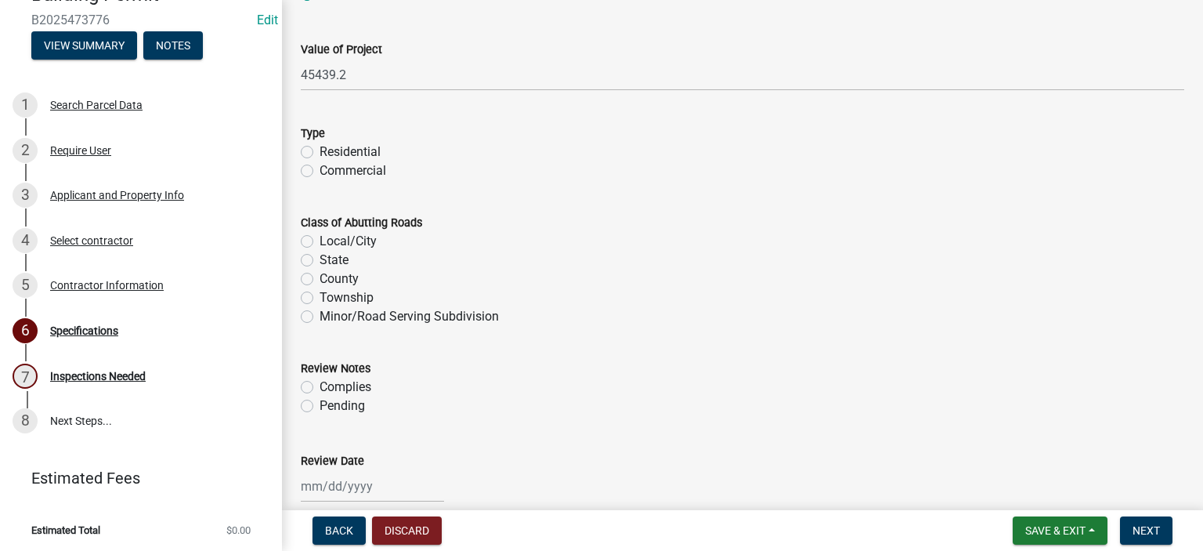
click at [320, 154] on label "Residential" at bounding box center [350, 152] width 61 height 19
click at [320, 153] on input "Residential" at bounding box center [325, 148] width 10 height 10
radio input "true"
click at [320, 297] on label "Township" at bounding box center [347, 297] width 54 height 19
click at [320, 297] on input "Township" at bounding box center [325, 293] width 10 height 10
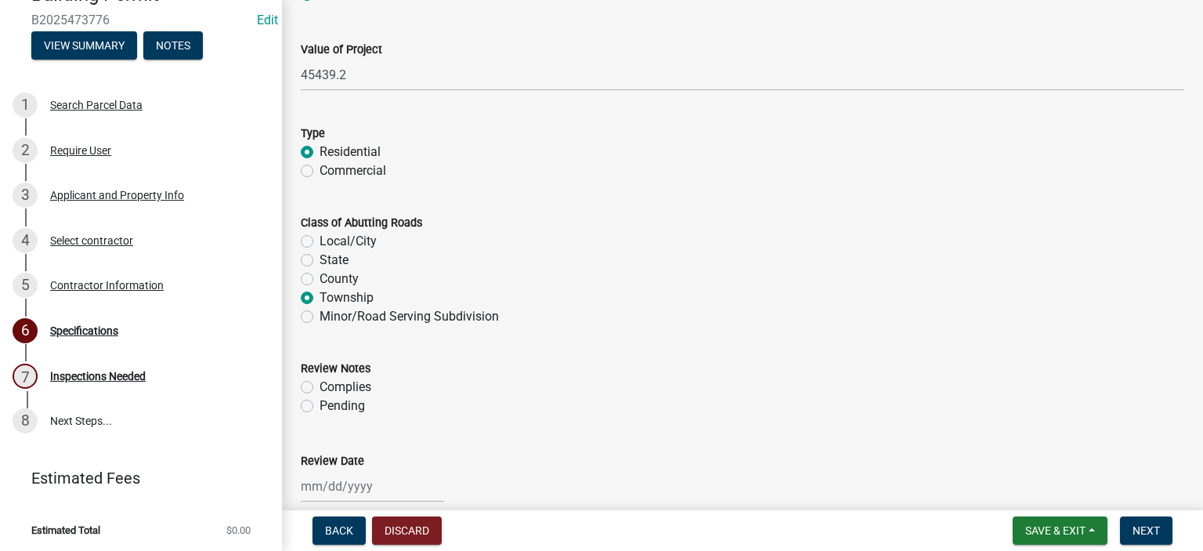
radio input "true"
click at [320, 385] on label "Complies" at bounding box center [346, 387] width 52 height 19
click at [320, 385] on input "Complies" at bounding box center [325, 383] width 10 height 10
radio input "true"
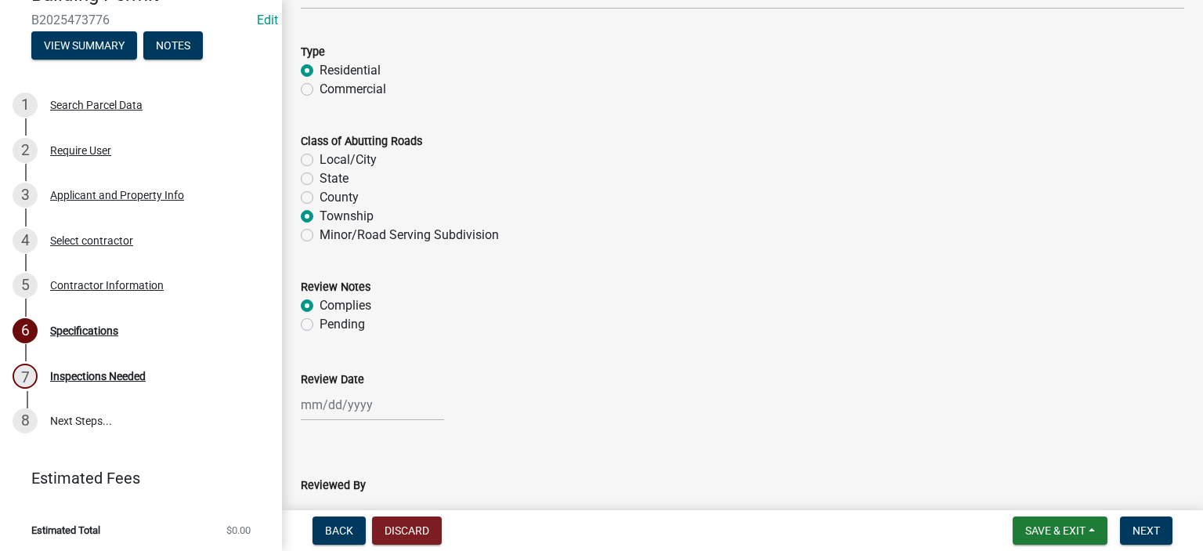
scroll to position [1331, 0]
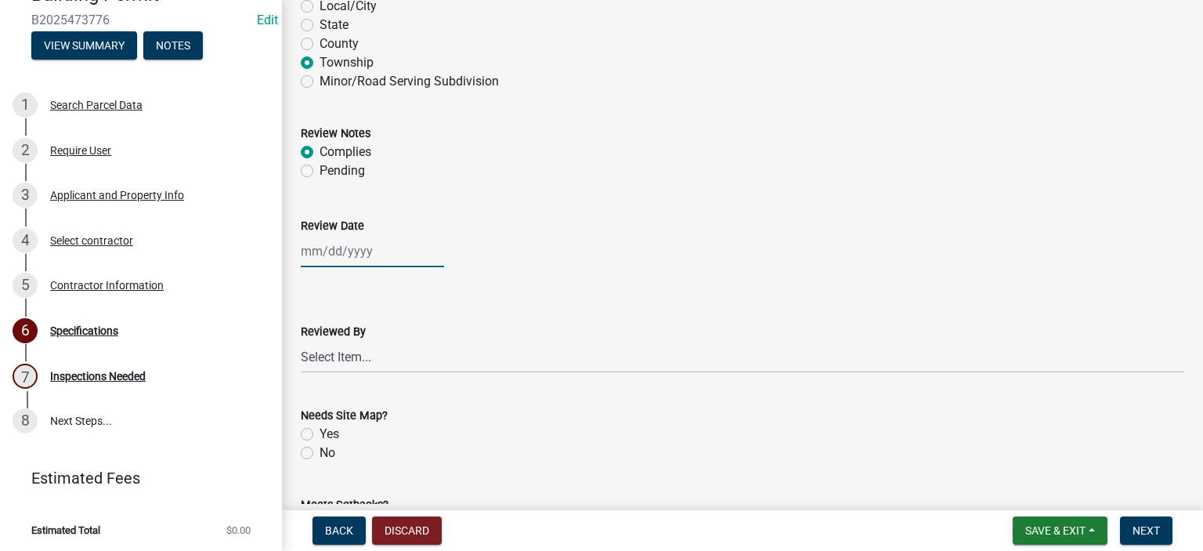
click at [312, 258] on div at bounding box center [372, 251] width 143 height 32
select select "9"
select select "2025"
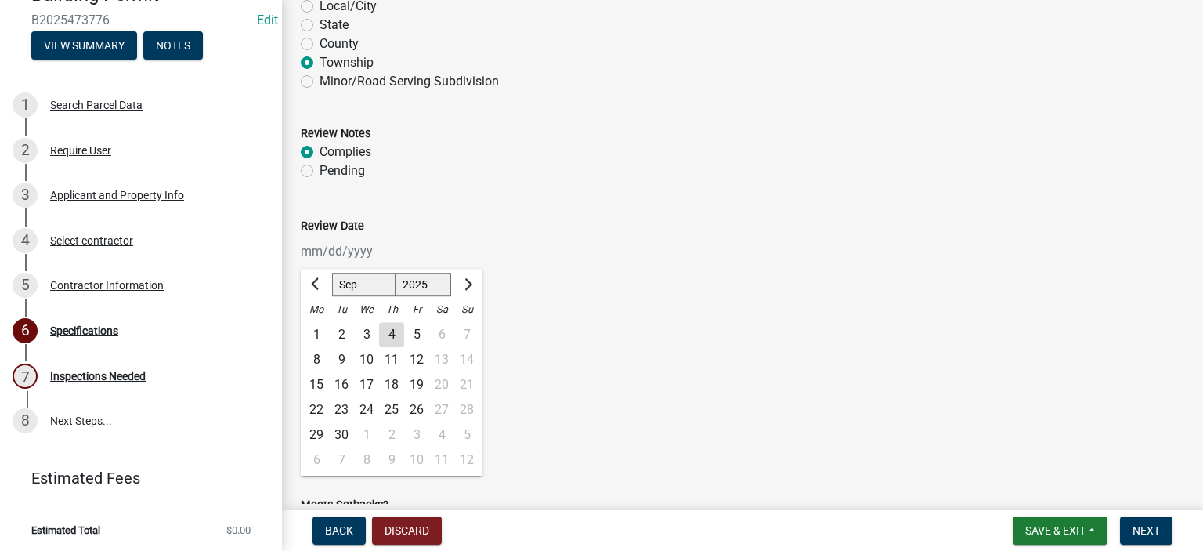
click at [385, 329] on div "4" at bounding box center [391, 334] width 25 height 25
type input "[DATE]"
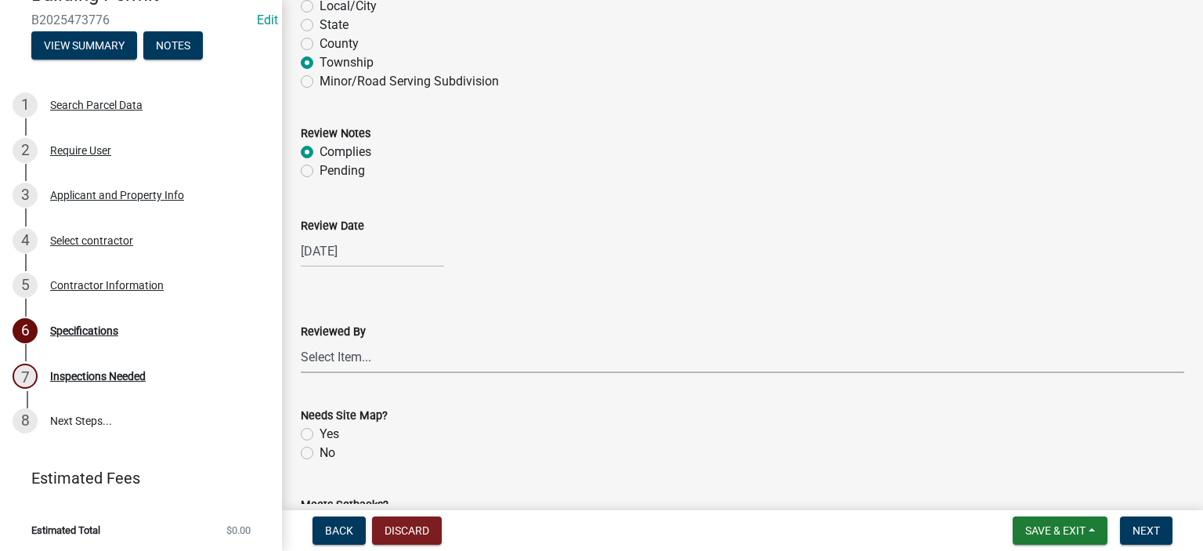
click at [335, 356] on select "Select Item... [PERSON_NAME] [PERSON_NAME] [PERSON_NAME] [PERSON_NAME] [PERSON_…" at bounding box center [742, 357] width 883 height 32
click at [301, 341] on select "Select Item... [PERSON_NAME] [PERSON_NAME] [PERSON_NAME] [PERSON_NAME] [PERSON_…" at bounding box center [742, 357] width 883 height 32
select select "cf5e982a-8fde-449d-bcd8-be8cdfb99374"
drag, startPoint x: 449, startPoint y: 331, endPoint x: 443, endPoint y: 338, distance: 8.9
click at [443, 338] on div "Reviewed By" at bounding box center [742, 331] width 883 height 19
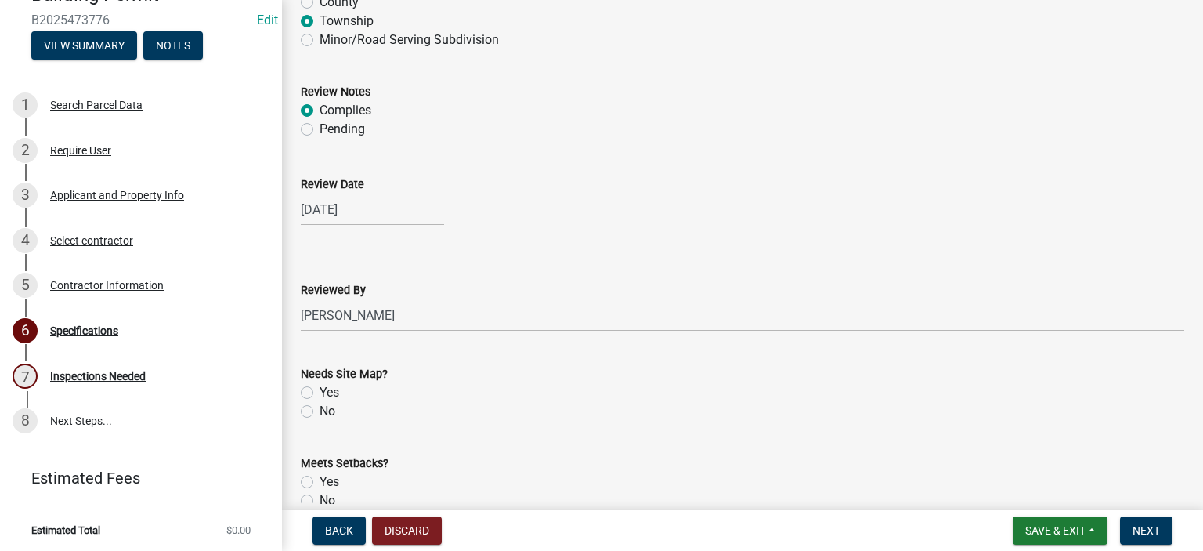
scroll to position [1410, 0]
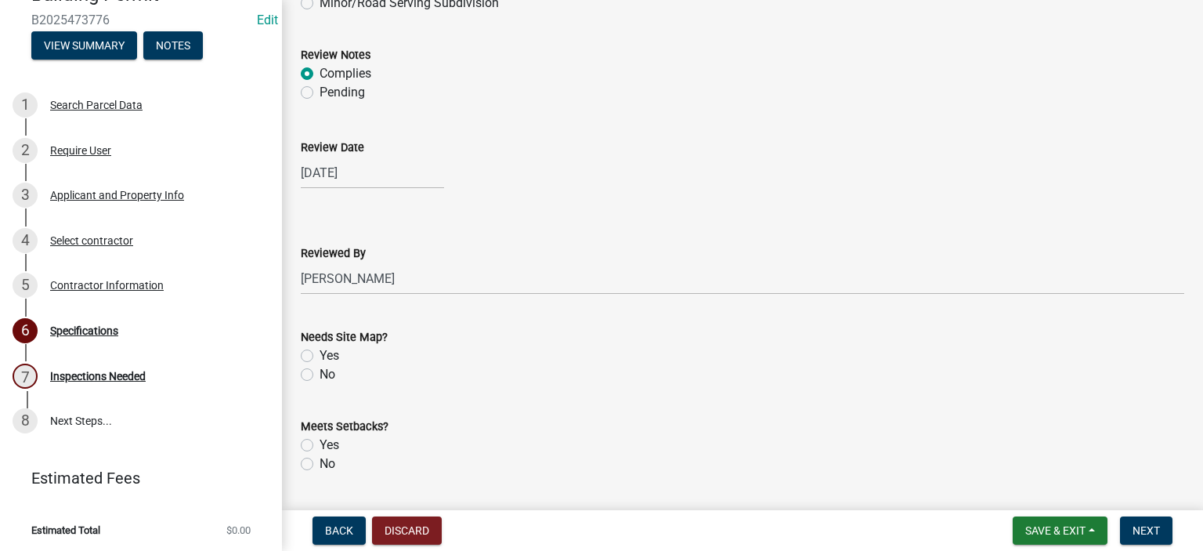
click at [320, 370] on label "No" at bounding box center [328, 374] width 16 height 19
click at [320, 370] on input "No" at bounding box center [325, 370] width 10 height 10
radio input "true"
click at [320, 444] on label "Yes" at bounding box center [330, 444] width 20 height 19
click at [320, 444] on input "Yes" at bounding box center [325, 440] width 10 height 10
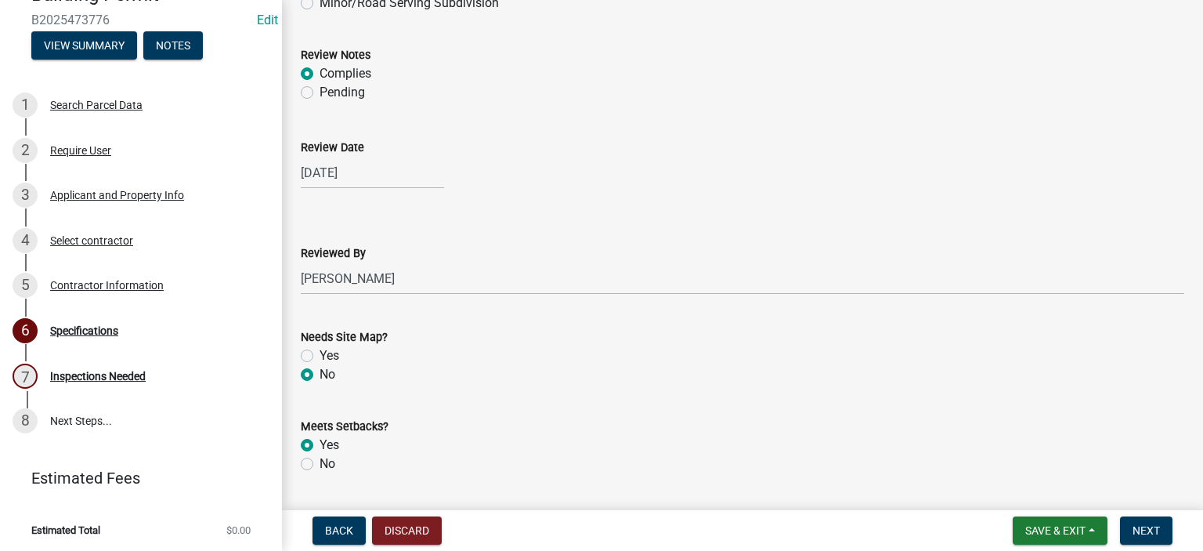
radio input "true"
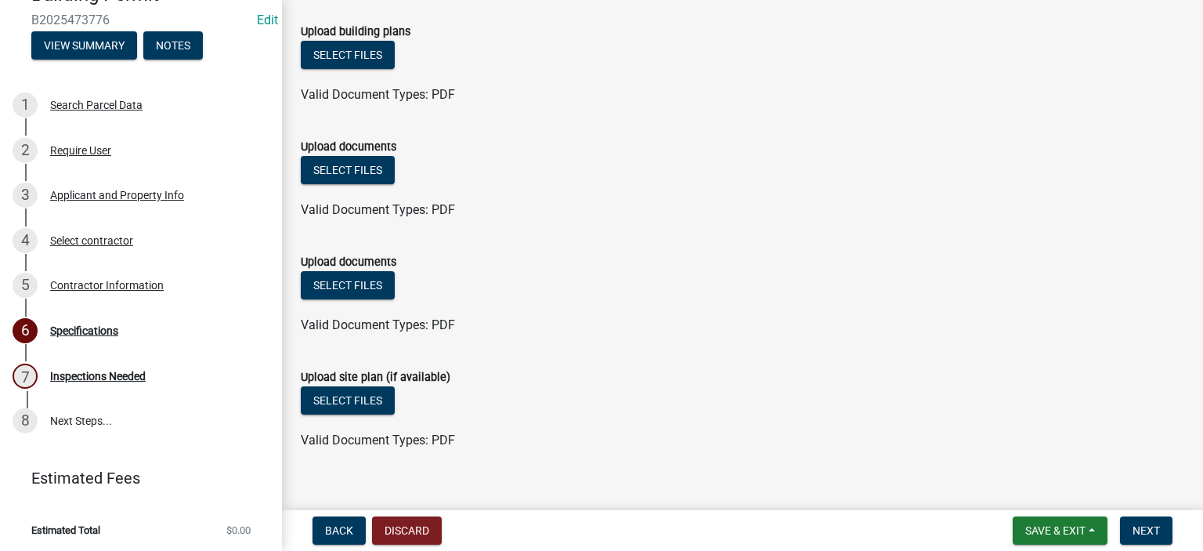
scroll to position [1914, 0]
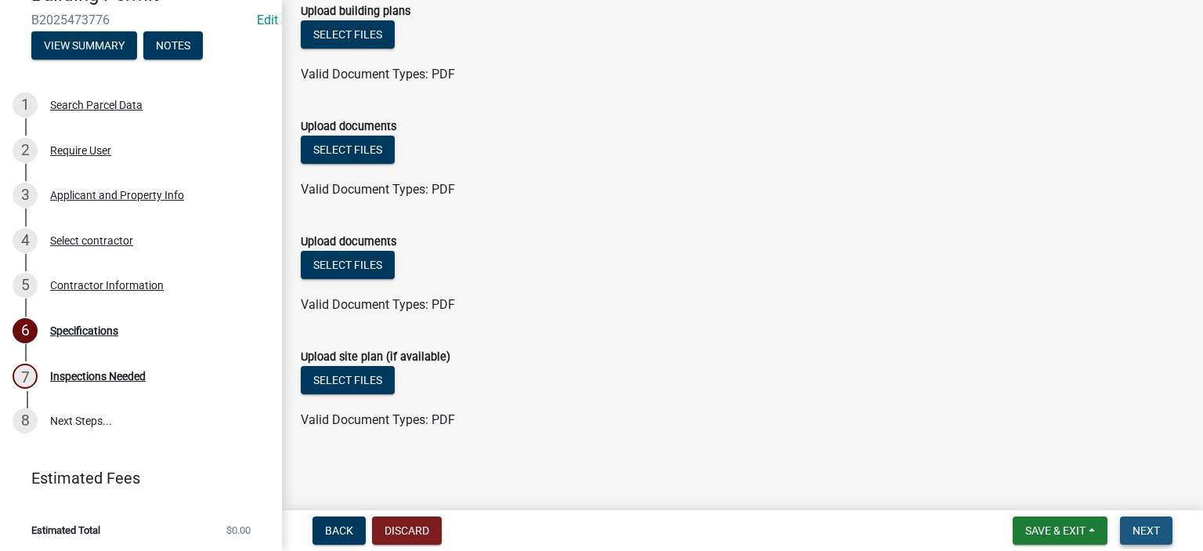
click at [1154, 532] on span "Next" at bounding box center [1146, 530] width 27 height 13
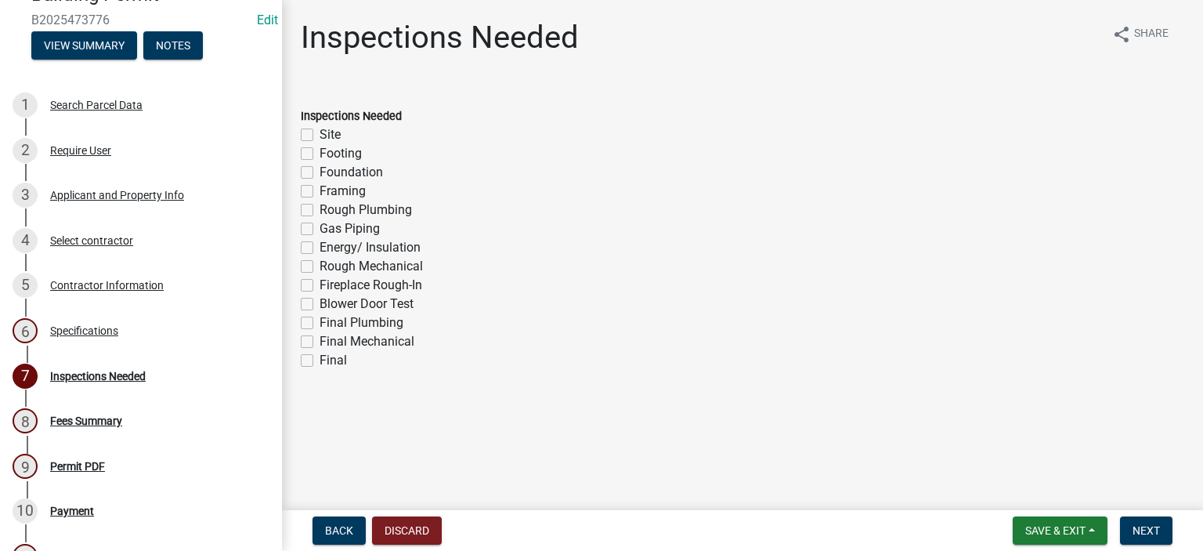
click at [320, 173] on label "Foundation" at bounding box center [351, 172] width 63 height 19
click at [320, 173] on input "Foundation" at bounding box center [325, 168] width 10 height 10
checkbox input "true"
checkbox input "false"
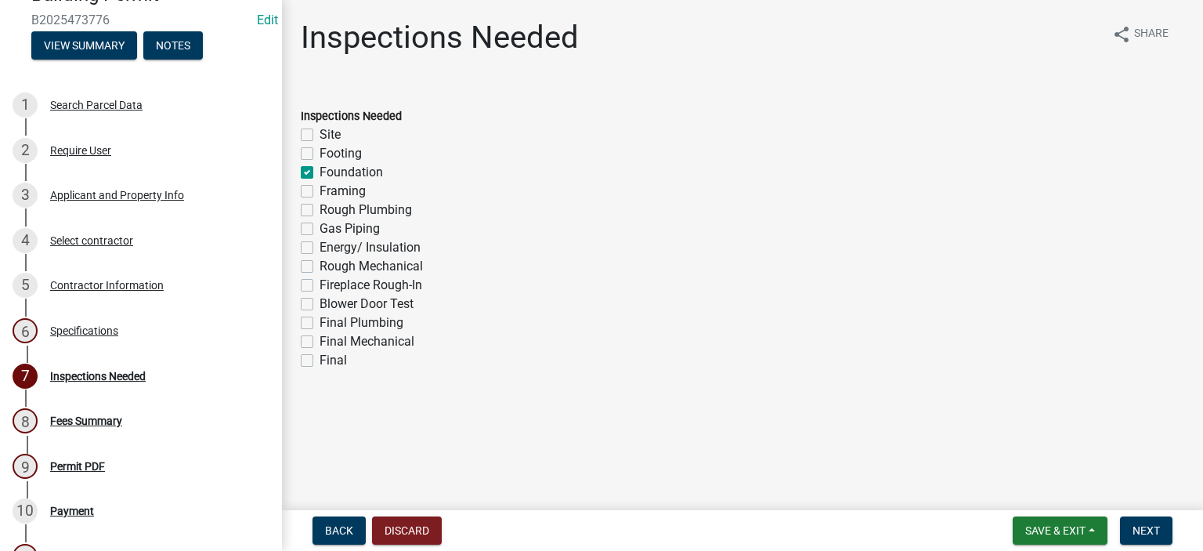
checkbox input "true"
checkbox input "false"
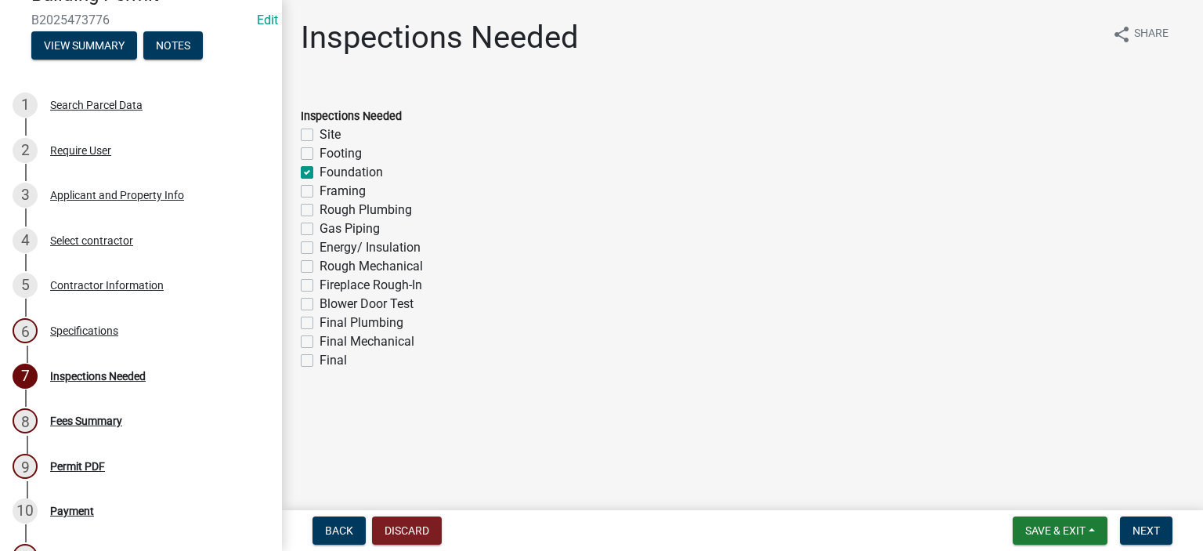
checkbox input "false"
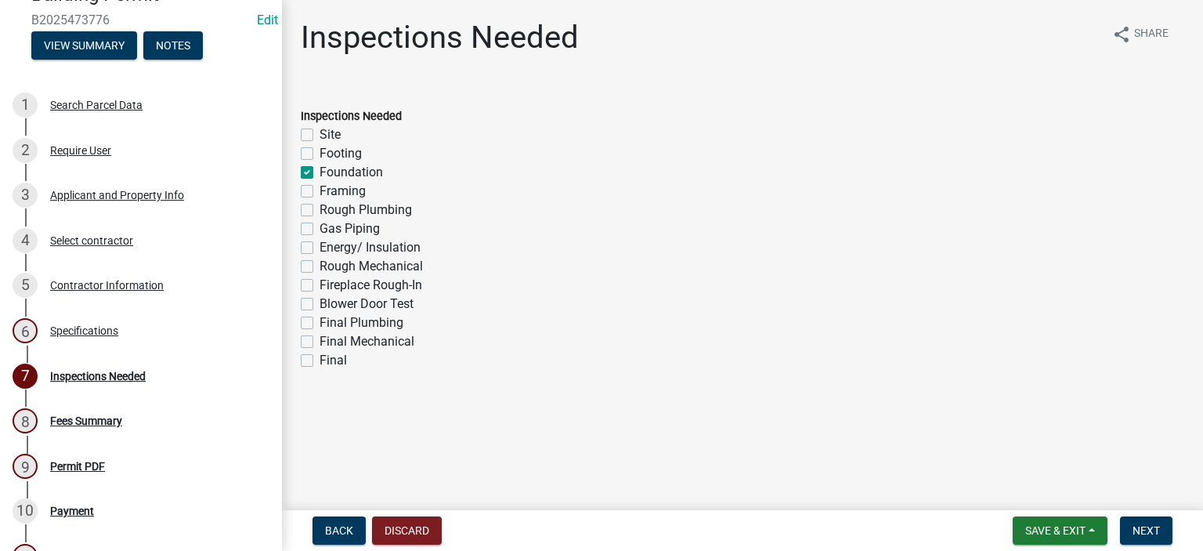
checkbox input "false"
click at [320, 194] on label "Framing" at bounding box center [343, 191] width 46 height 19
click at [320, 192] on input "Framing" at bounding box center [325, 187] width 10 height 10
checkbox input "true"
checkbox input "false"
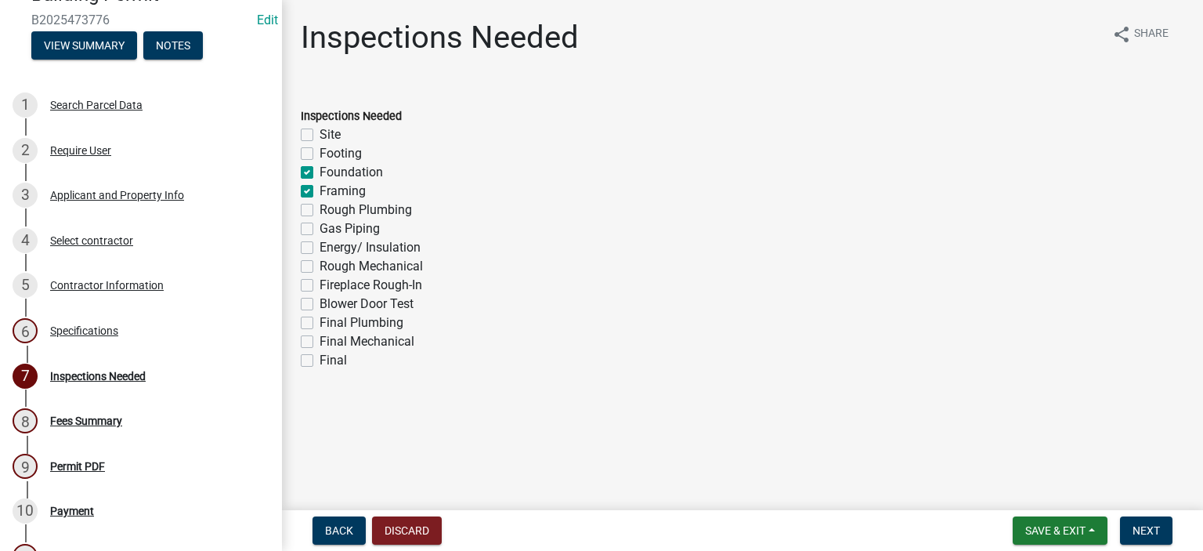
checkbox input "false"
checkbox input "true"
checkbox input "false"
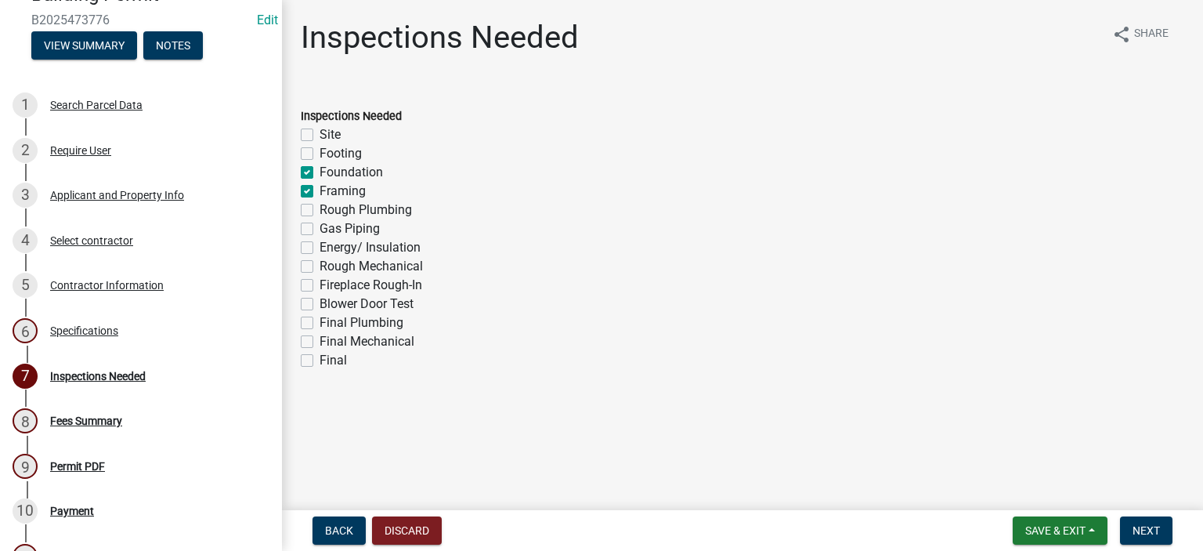
checkbox input "false"
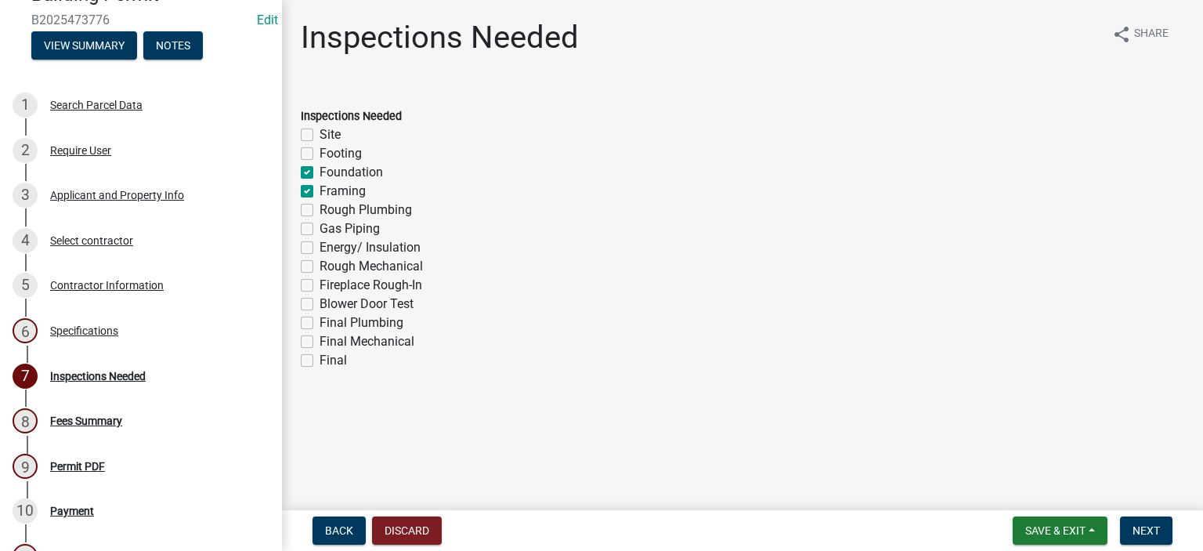
checkbox input "false"
click at [320, 359] on label "Final" at bounding box center [333, 360] width 27 height 19
click at [320, 359] on input "Final" at bounding box center [325, 356] width 10 height 10
checkbox input "true"
checkbox input "false"
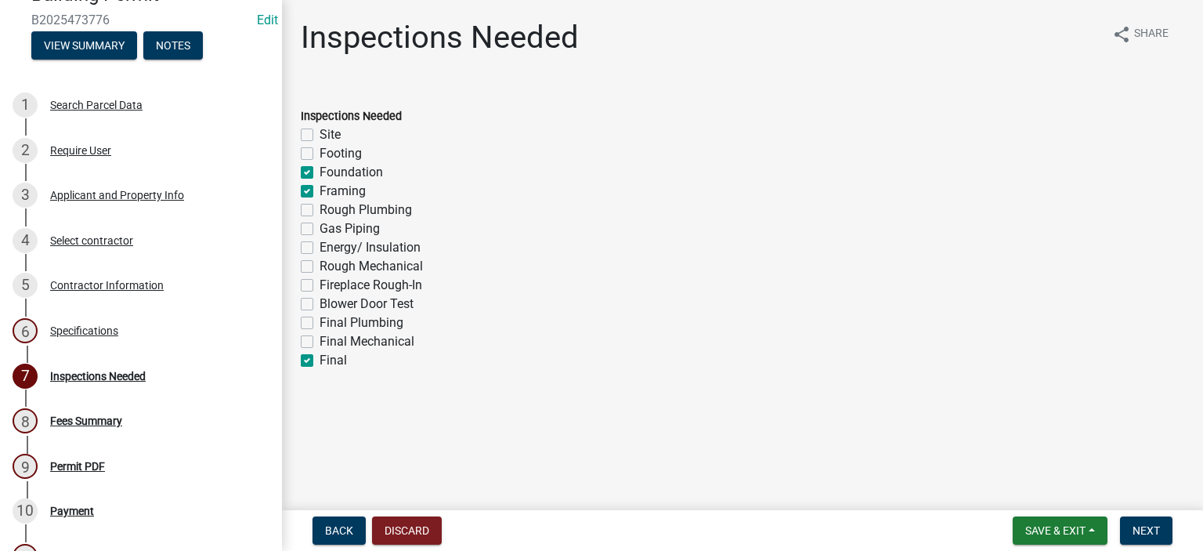
checkbox input "false"
checkbox input "true"
checkbox input "false"
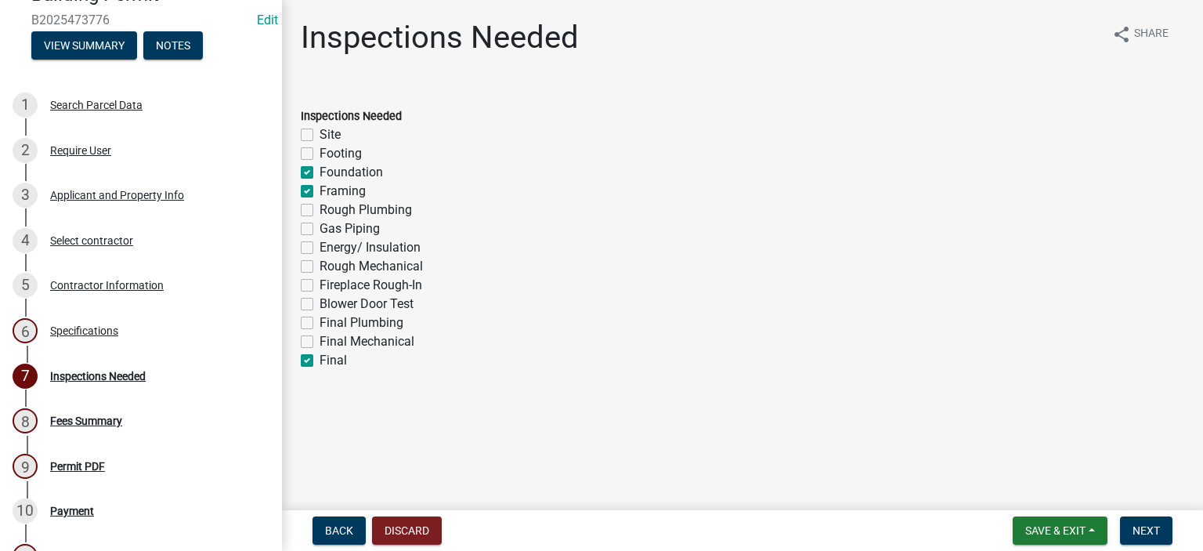
checkbox input "false"
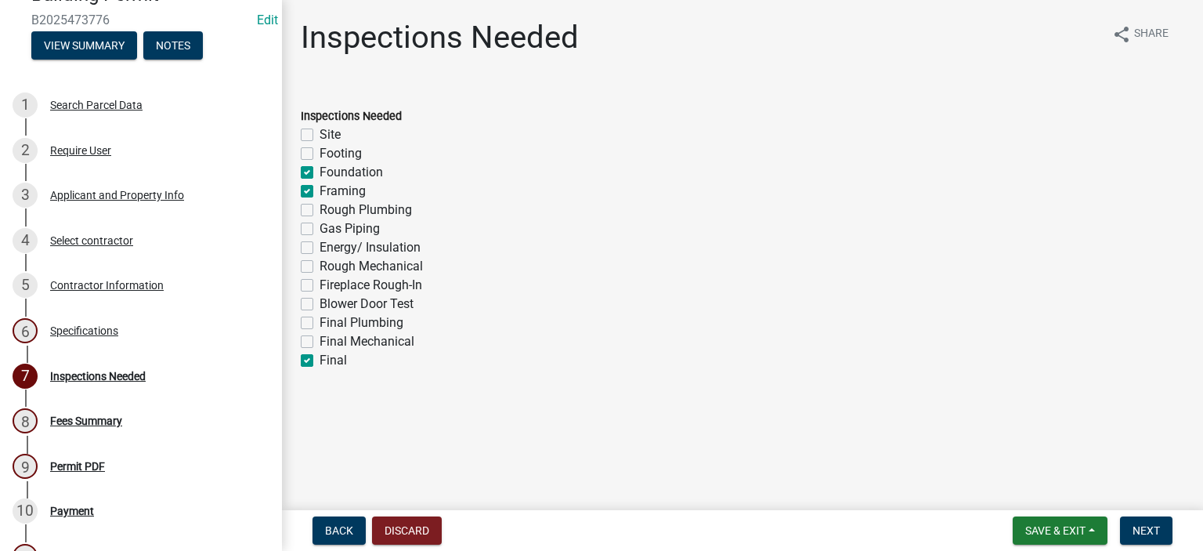
checkbox input "false"
checkbox input "true"
click at [320, 248] on label "Energy/ Insulation" at bounding box center [370, 247] width 101 height 19
click at [320, 248] on input "Energy/ Insulation" at bounding box center [325, 243] width 10 height 10
checkbox input "true"
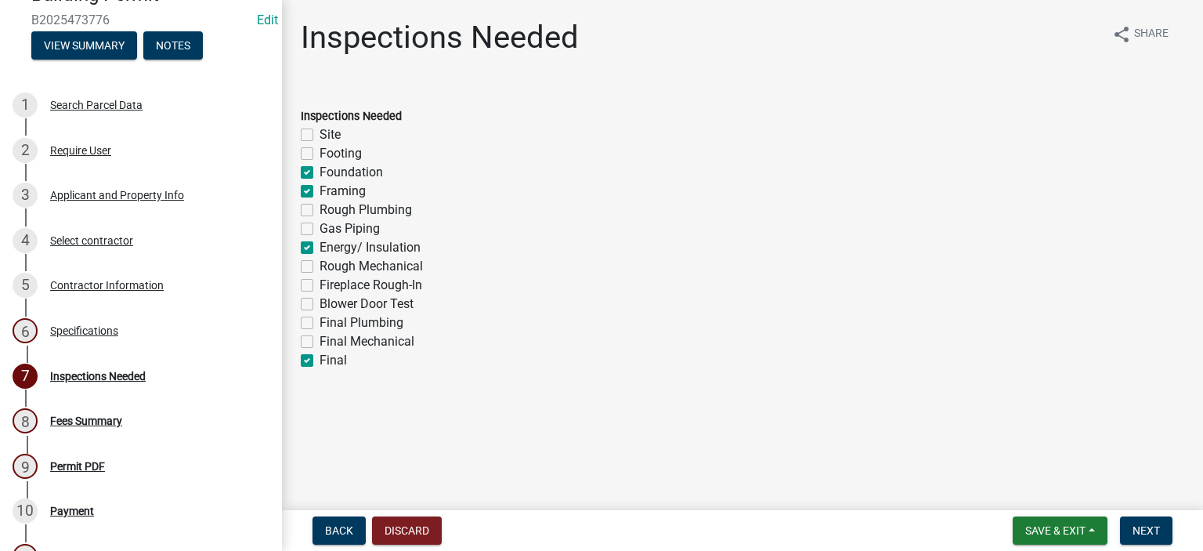
checkbox input "false"
checkbox input "true"
checkbox input "false"
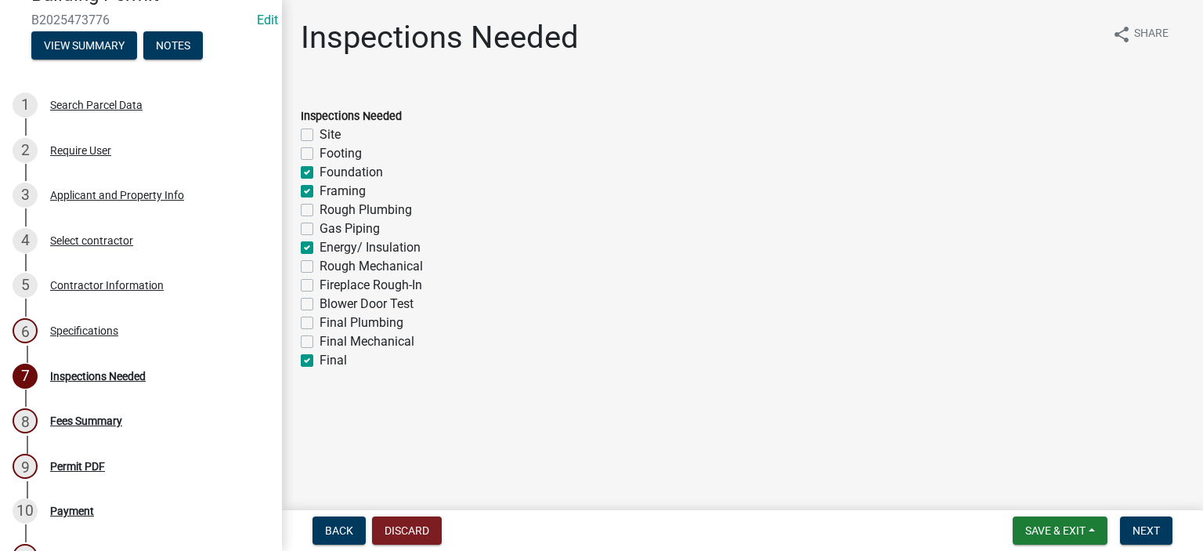
checkbox input "false"
checkbox input "true"
checkbox input "false"
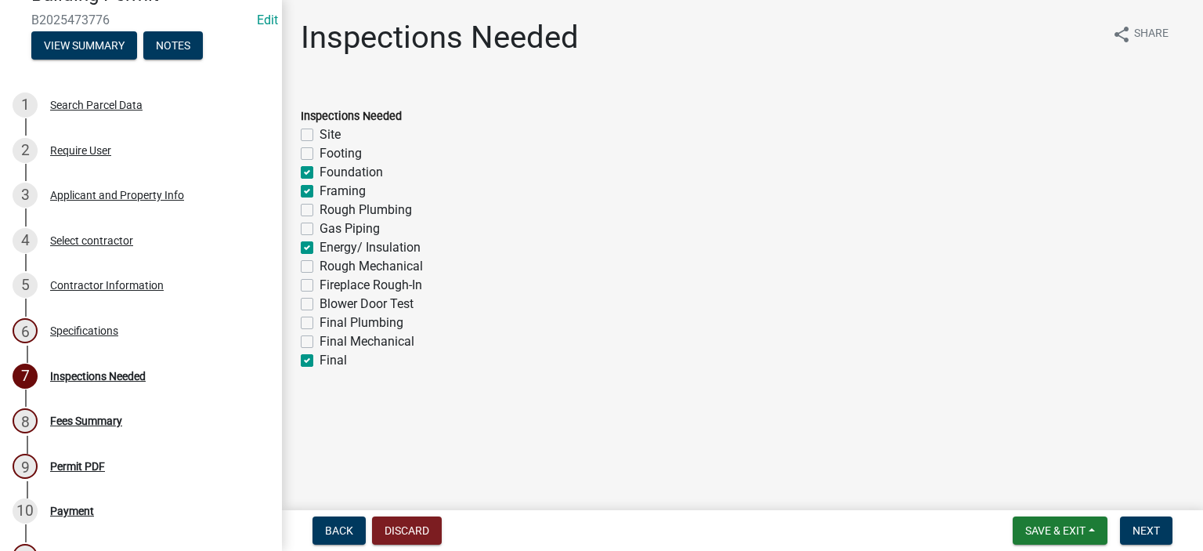
checkbox input "false"
checkbox input "true"
click at [1130, 524] on button "Next" at bounding box center [1146, 530] width 52 height 28
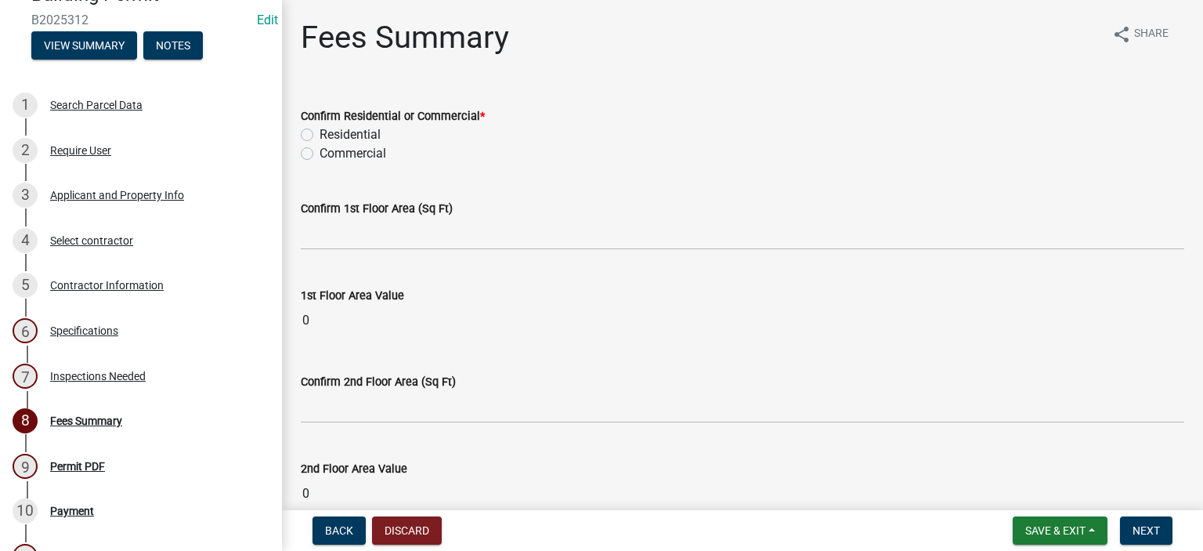
click at [320, 137] on label "Residential" at bounding box center [350, 134] width 61 height 19
click at [320, 135] on input "Residential" at bounding box center [325, 130] width 10 height 10
radio input "true"
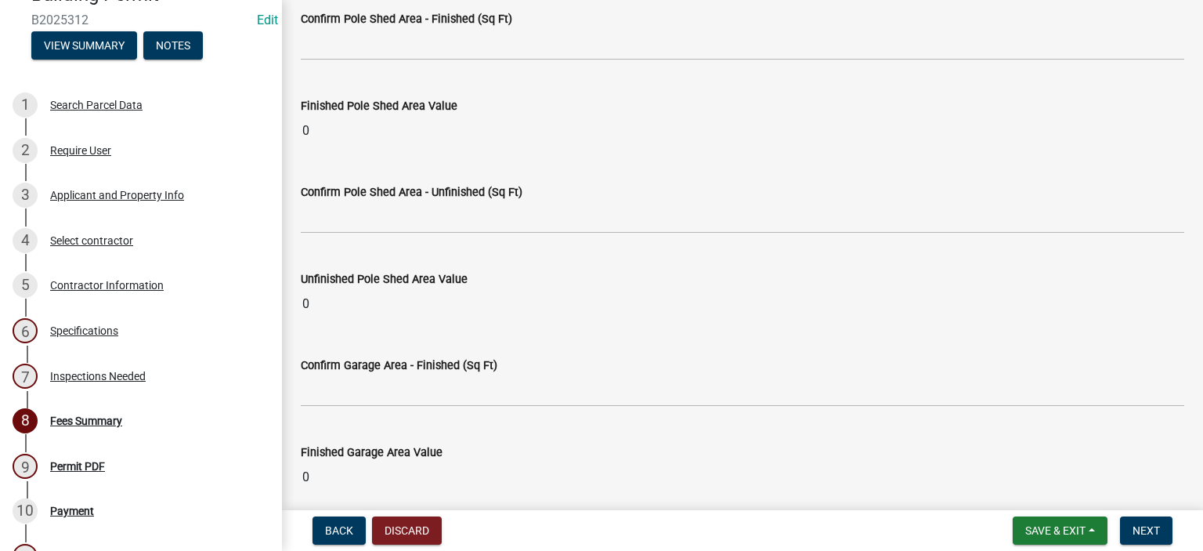
scroll to position [1253, 0]
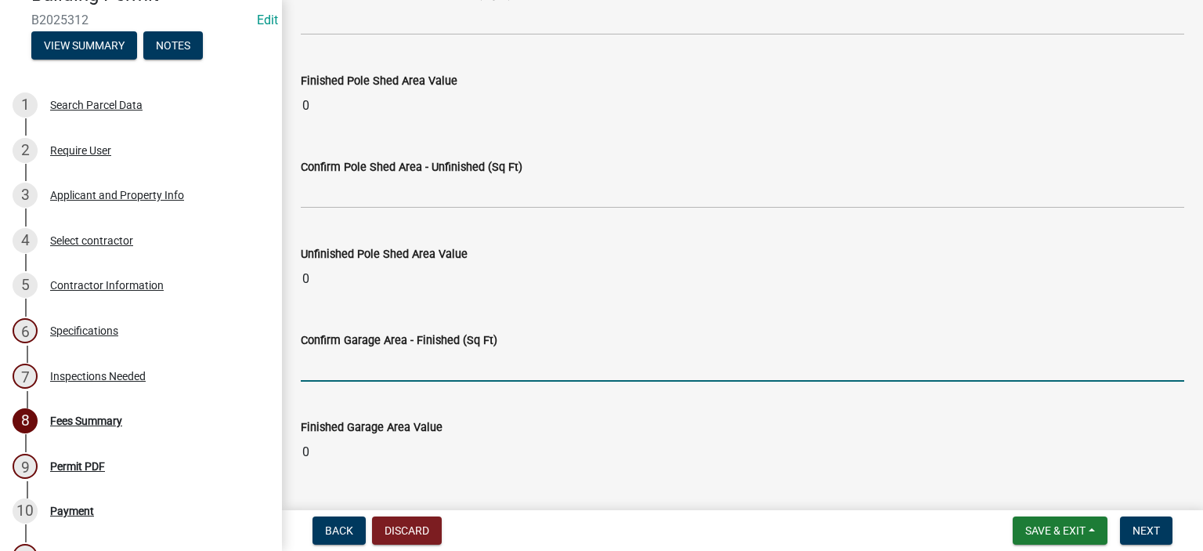
click at [329, 375] on input "text" at bounding box center [742, 365] width 883 height 32
click at [562, 353] on input "960" at bounding box center [742, 365] width 883 height 32
type input "960"
click at [486, 385] on wm-data-entity-input "Confirm Garage Area - Finished (Sq Ft) 960" at bounding box center [742, 352] width 883 height 87
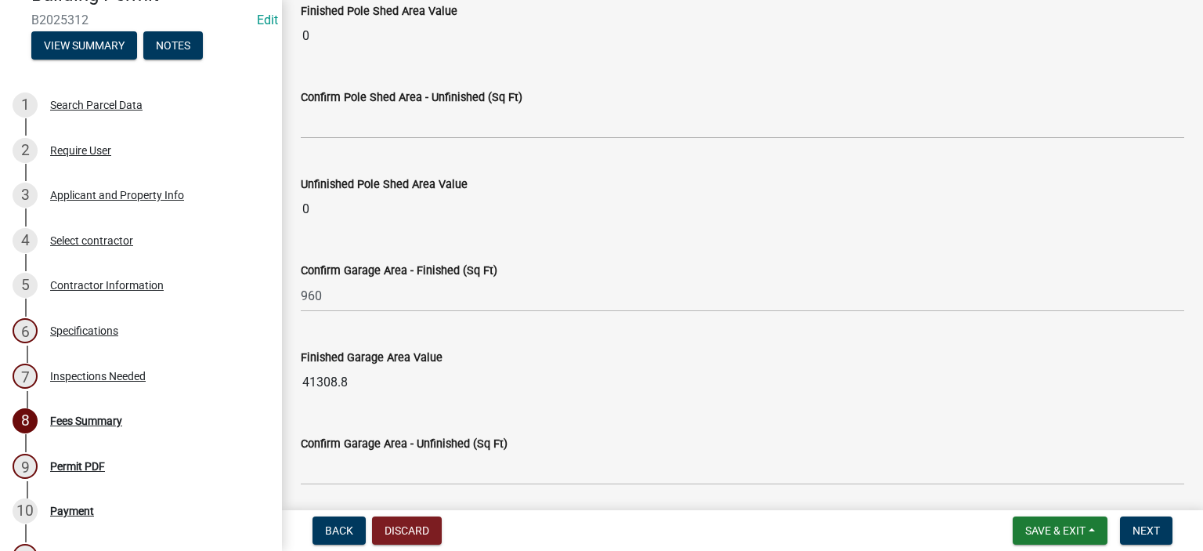
scroll to position [1166, 0]
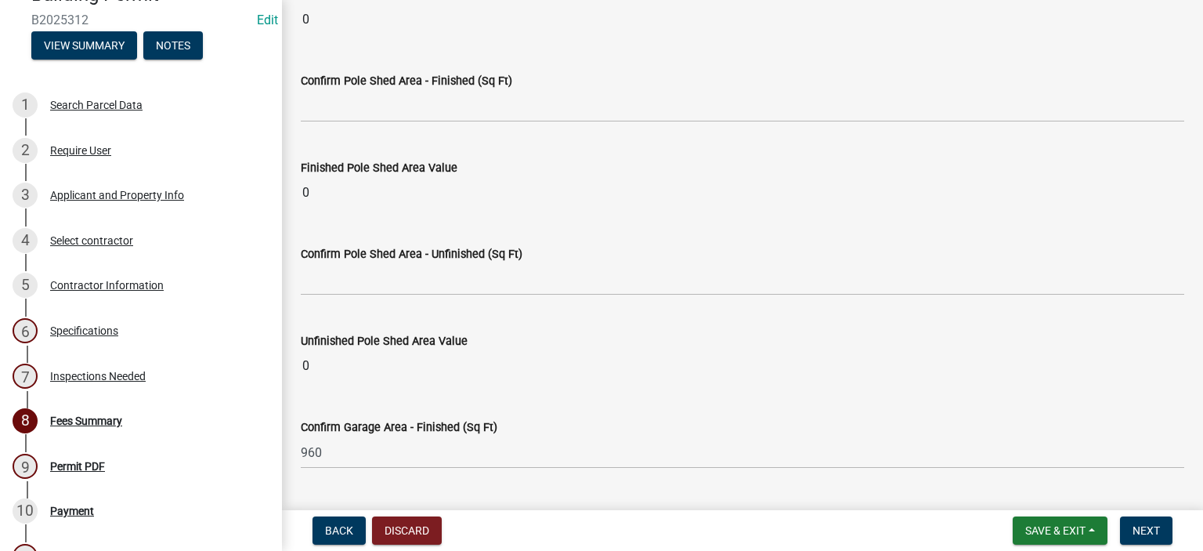
click at [369, 363] on input "0" at bounding box center [742, 365] width 883 height 31
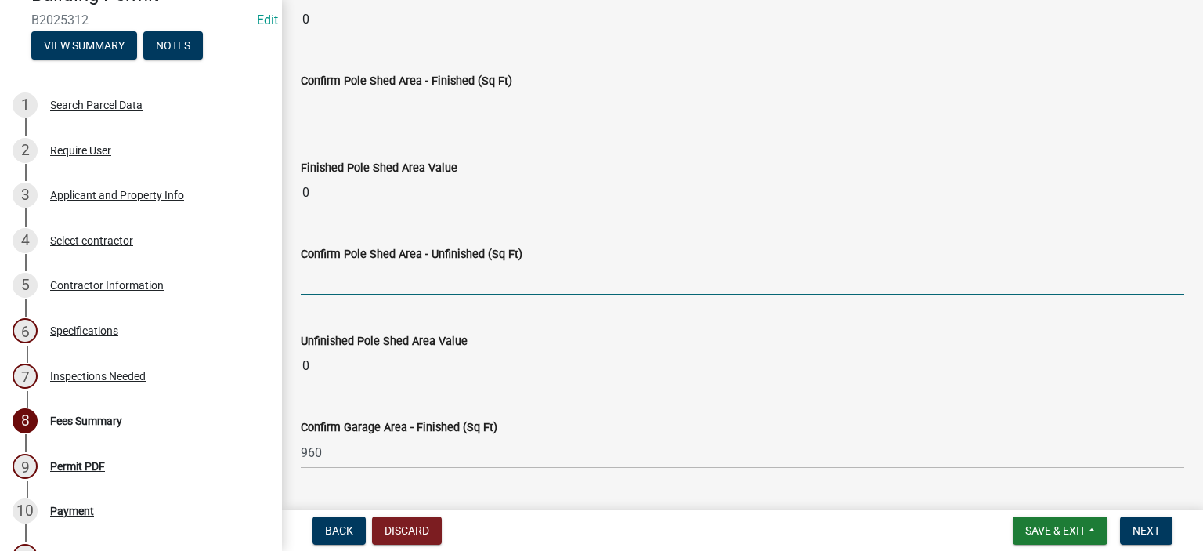
click at [327, 278] on input "text" at bounding box center [742, 279] width 883 height 32
type input "240"
click at [470, 309] on wm-data-entity-input "Unfinished Pole Shed Area Value 0" at bounding box center [742, 352] width 883 height 86
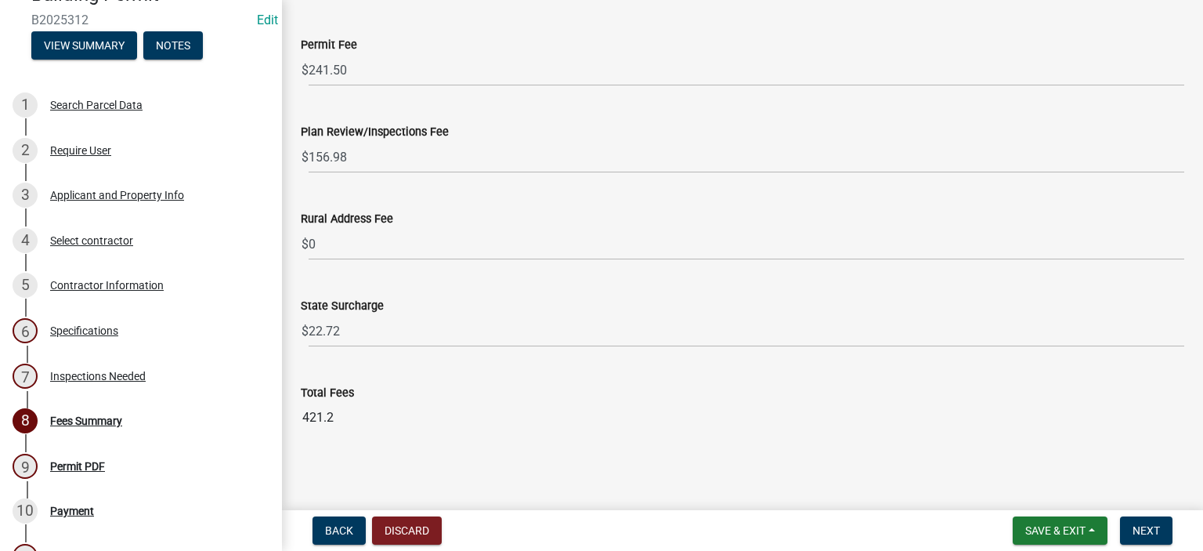
scroll to position [1989, 0]
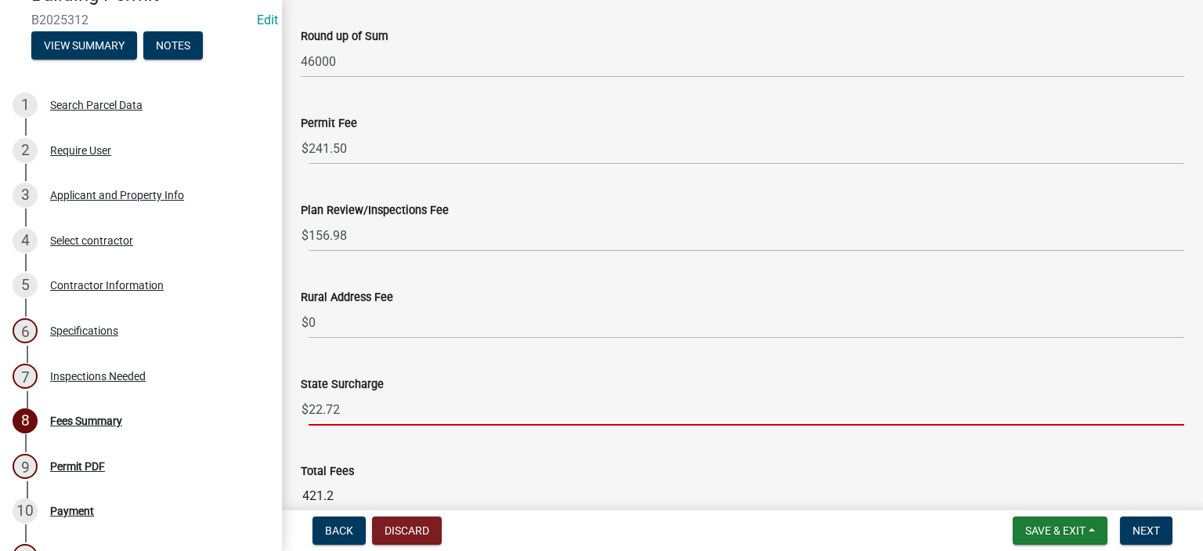
click at [343, 411] on input "22.72" at bounding box center [747, 409] width 876 height 32
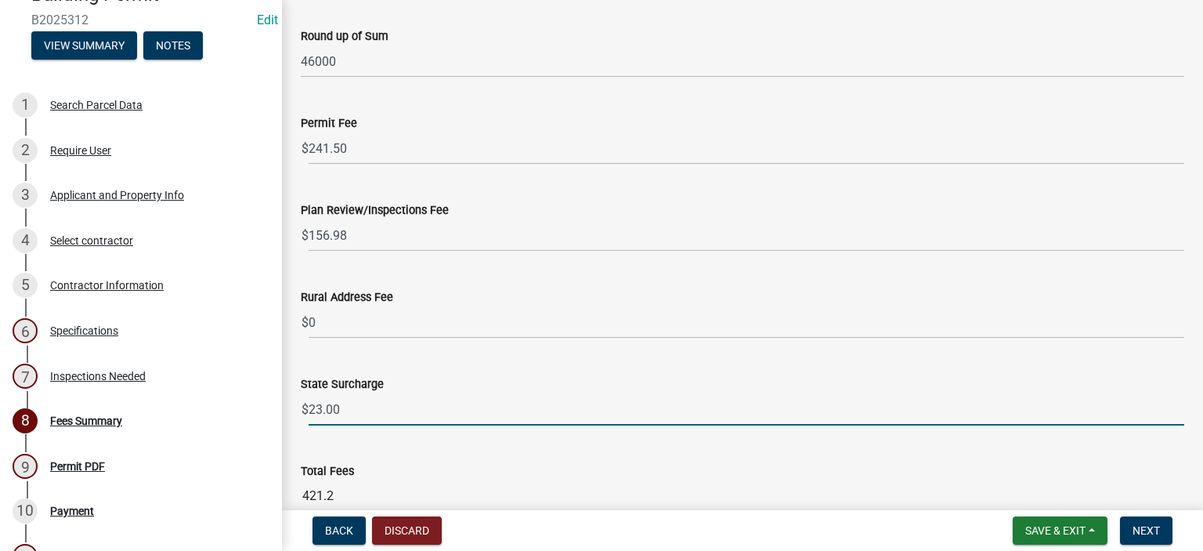
type input "23.00"
click at [445, 441] on wm-data-entity-input "Total Fees 421.2" at bounding box center [742, 482] width 883 height 86
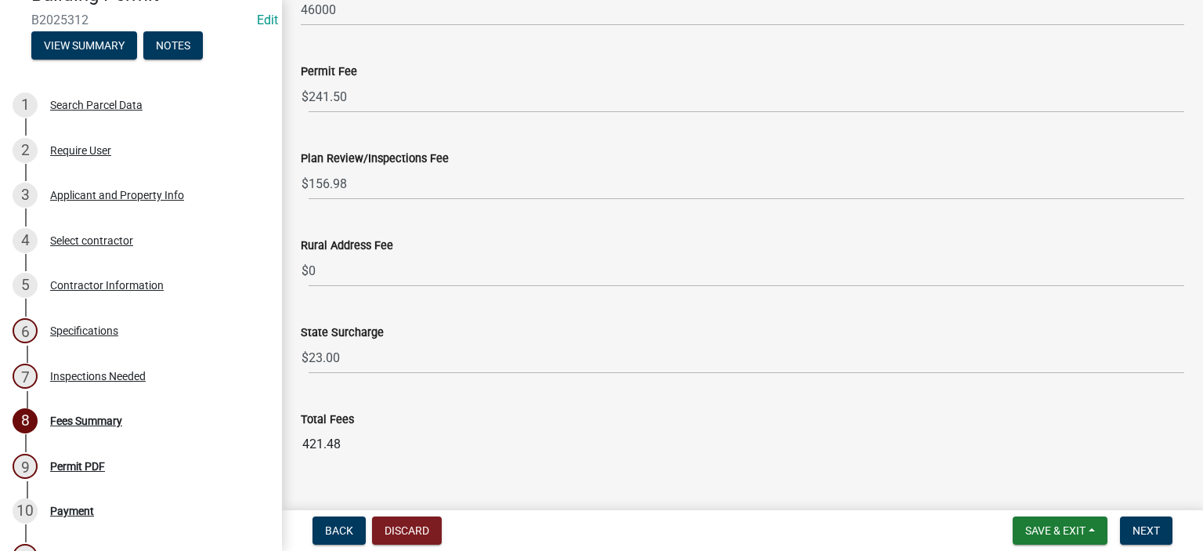
scroll to position [2068, 0]
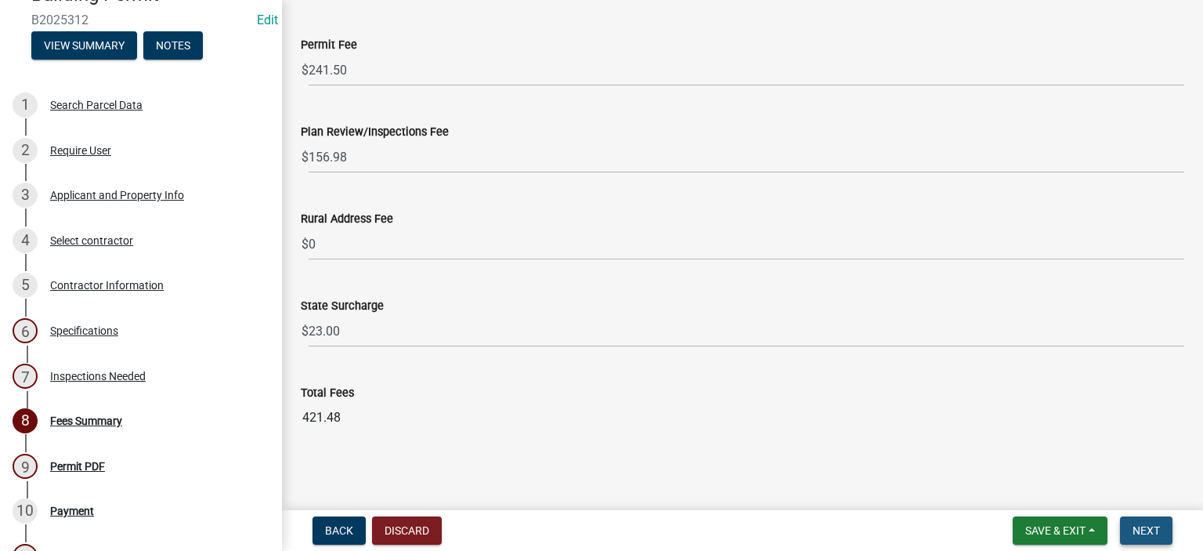
click at [1135, 524] on span "Next" at bounding box center [1146, 530] width 27 height 13
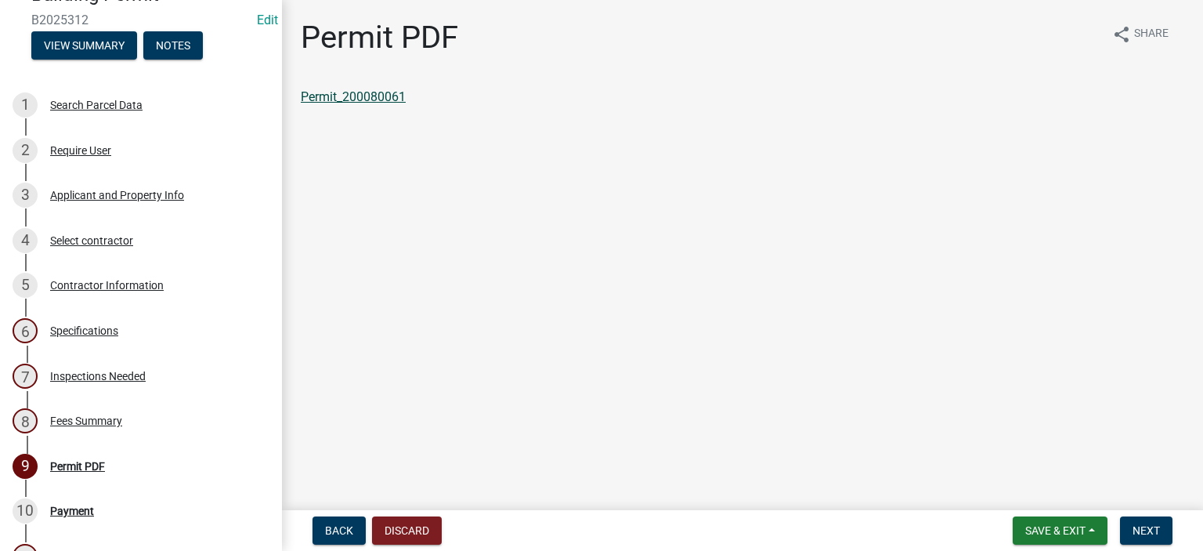
click at [353, 96] on link "Permit_200080061" at bounding box center [353, 96] width 105 height 15
